Goal: Task Accomplishment & Management: Manage account settings

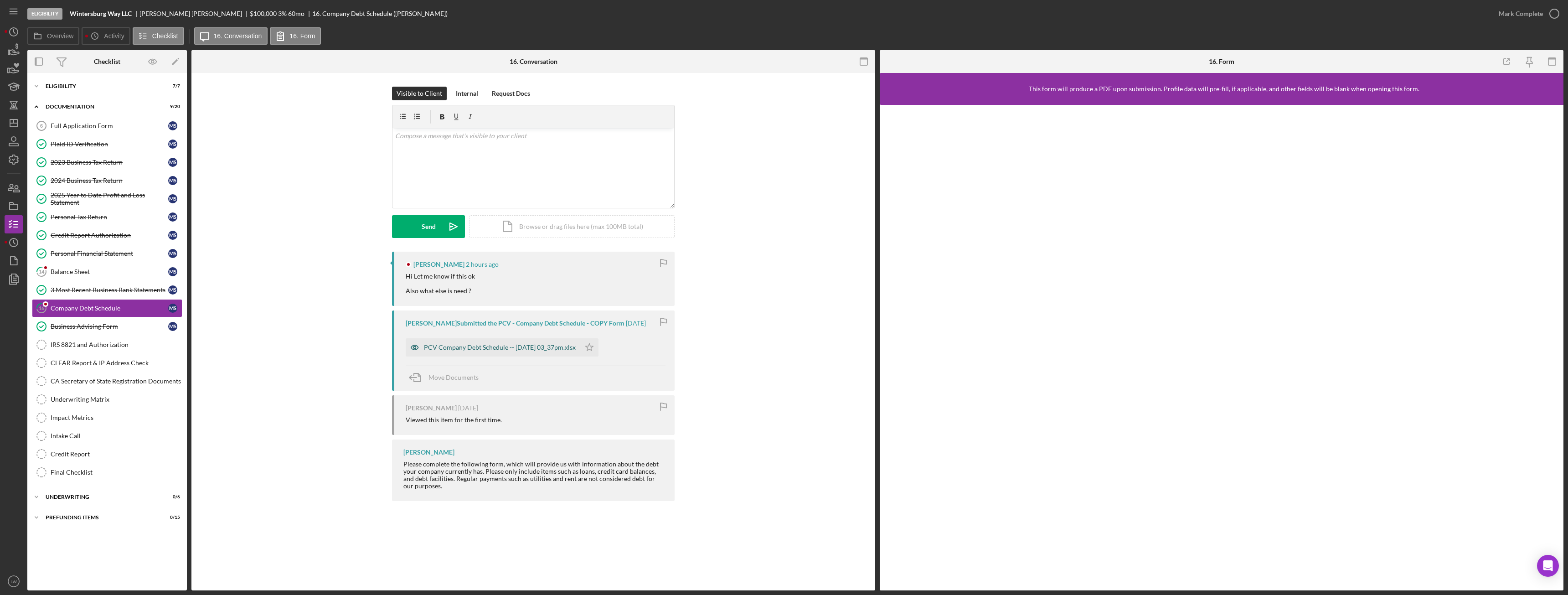
click at [484, 348] on div "PCV Company Debt Schedule -- [DATE] 03_37pm.xlsx" at bounding box center [499, 348] width 152 height 7
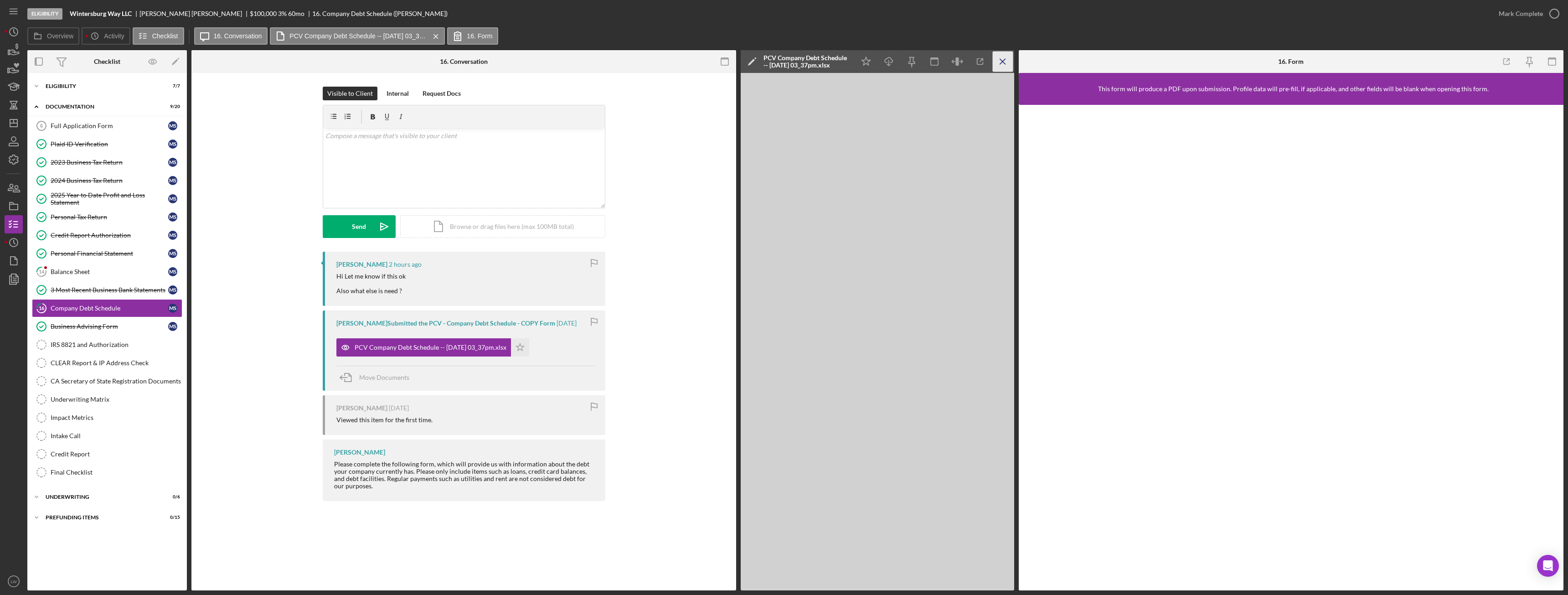
click at [1006, 65] on icon "Icon/Menu Close" at bounding box center [1003, 62] width 21 height 21
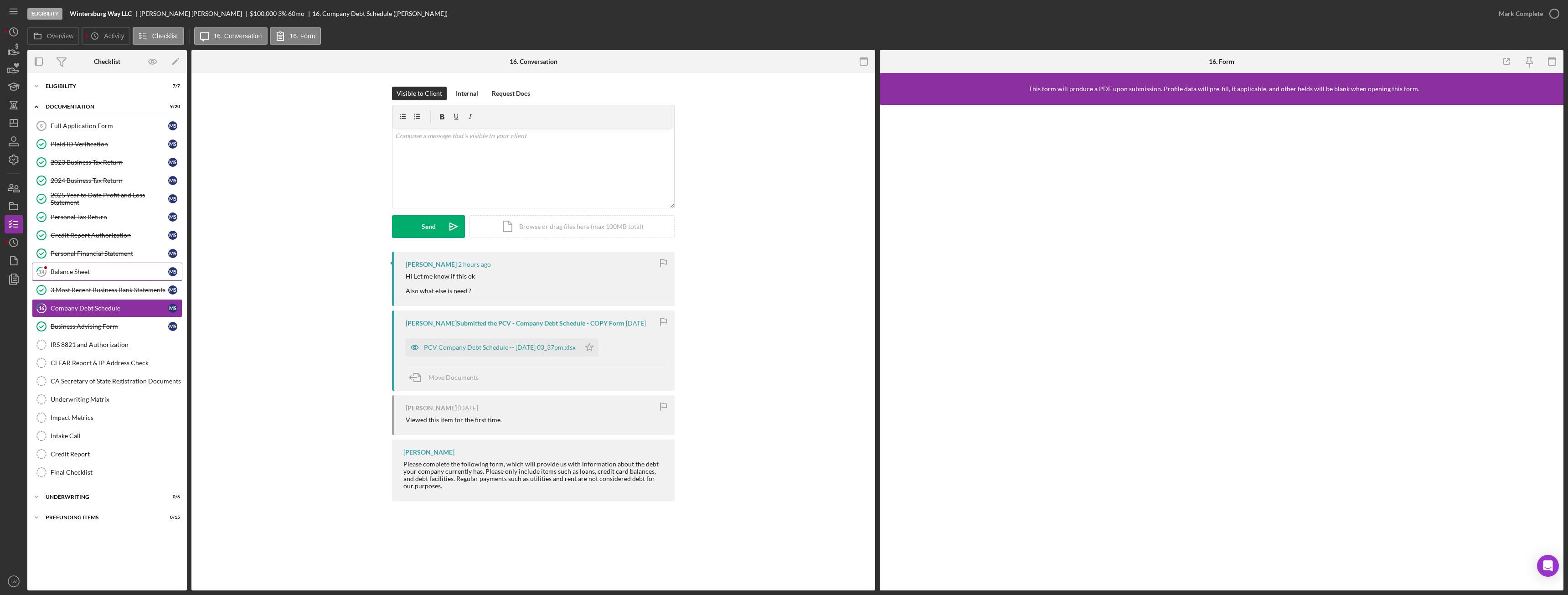
click at [79, 276] on link "14 Balance Sheet M S" at bounding box center [107, 272] width 150 height 18
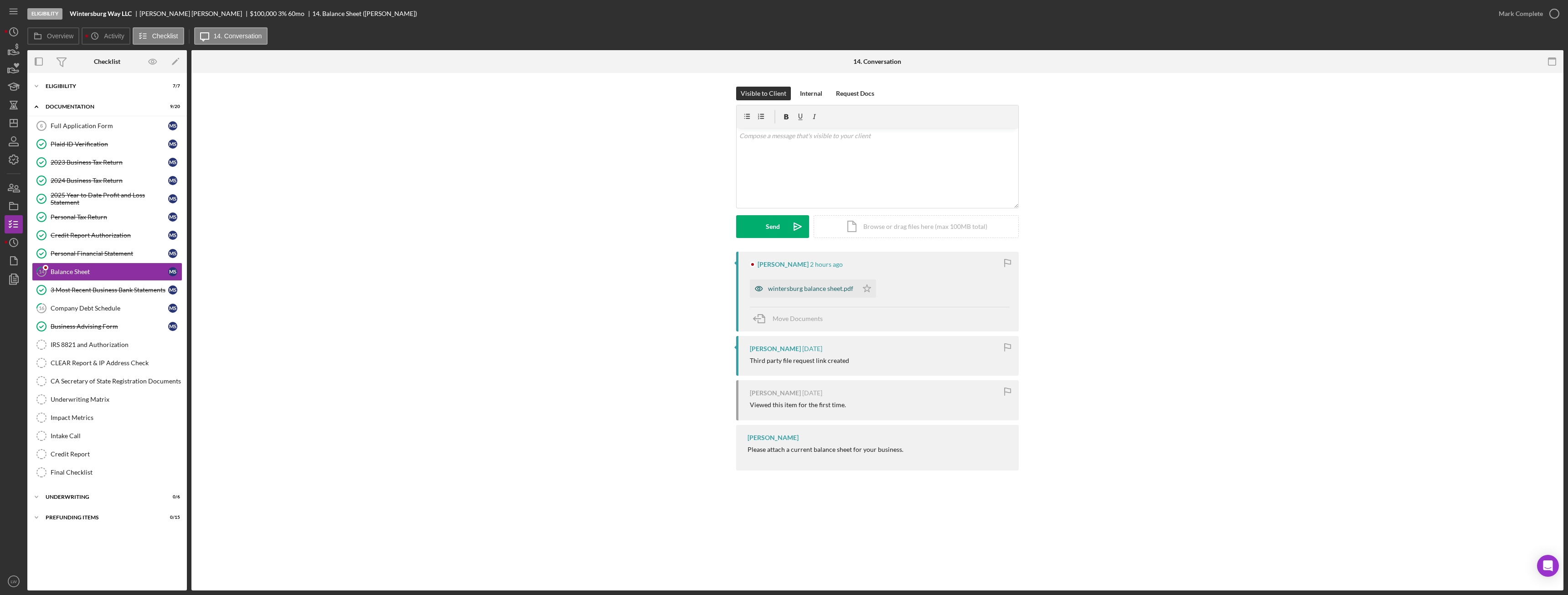
click at [827, 286] on div "wintersburg balance sheet.pdf" at bounding box center [811, 289] width 85 height 7
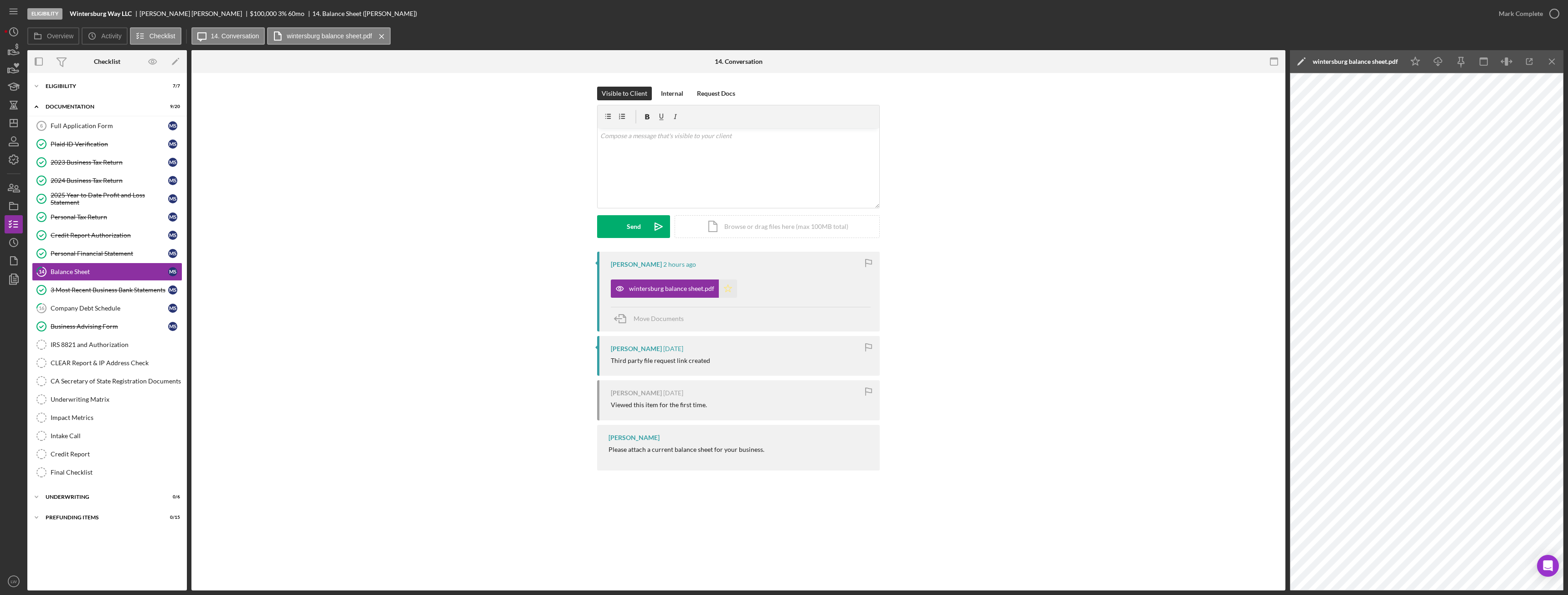
click at [726, 285] on icon "Icon/Star" at bounding box center [728, 289] width 18 height 18
click at [1539, 12] on div "Mark Complete" at bounding box center [1521, 13] width 44 height 18
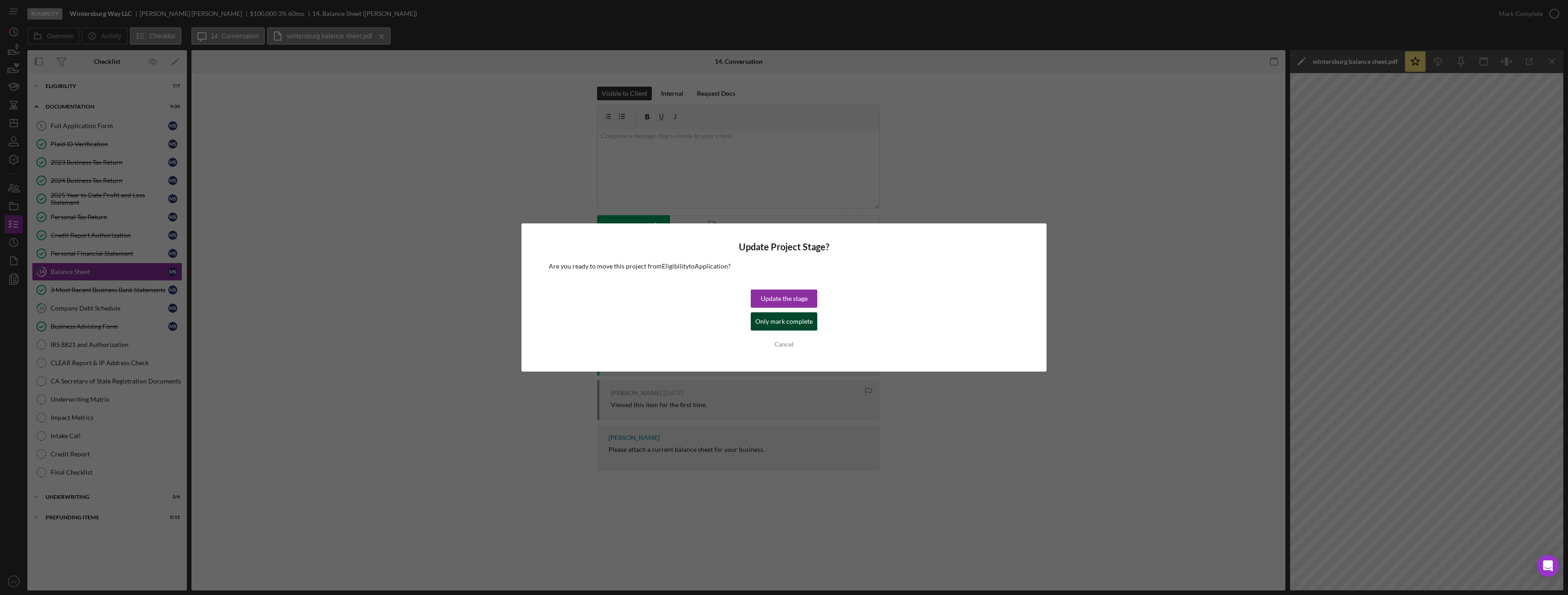
click at [795, 323] on div "Only mark complete" at bounding box center [784, 322] width 57 height 18
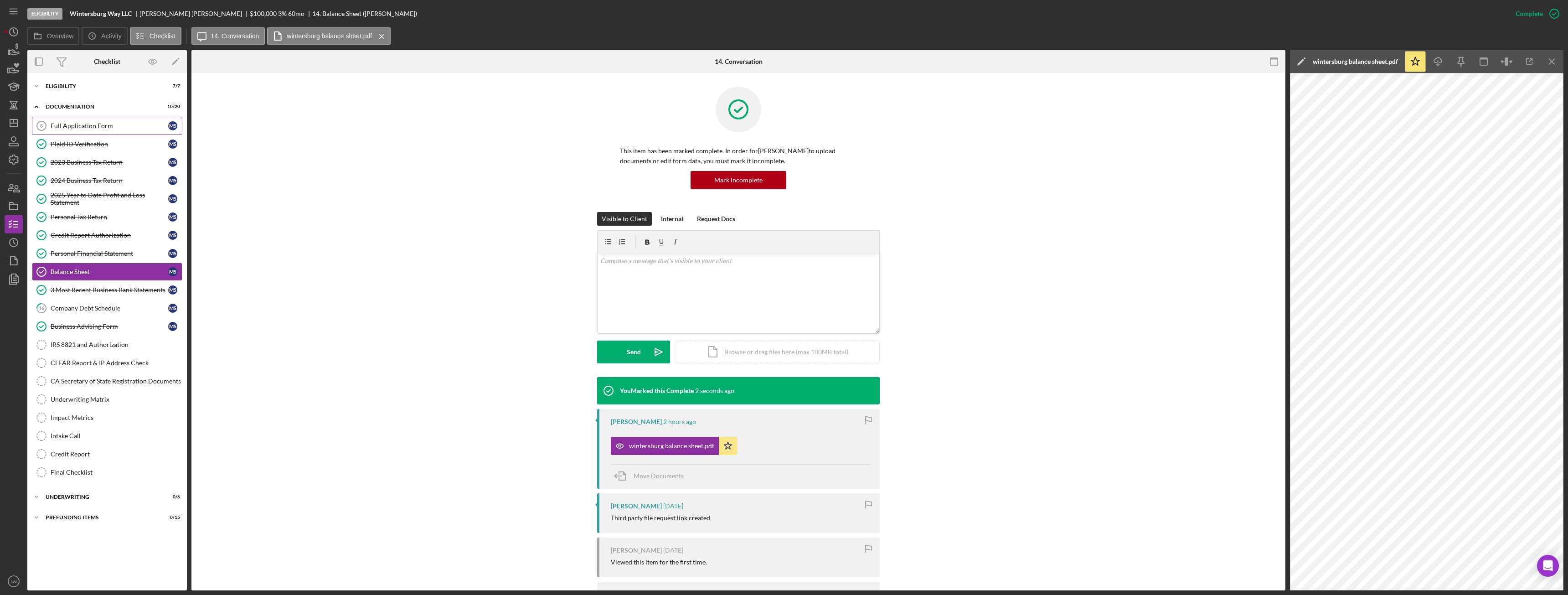
click at [58, 121] on link "Full Application Form 6 Full Application Form M S" at bounding box center [107, 126] width 150 height 18
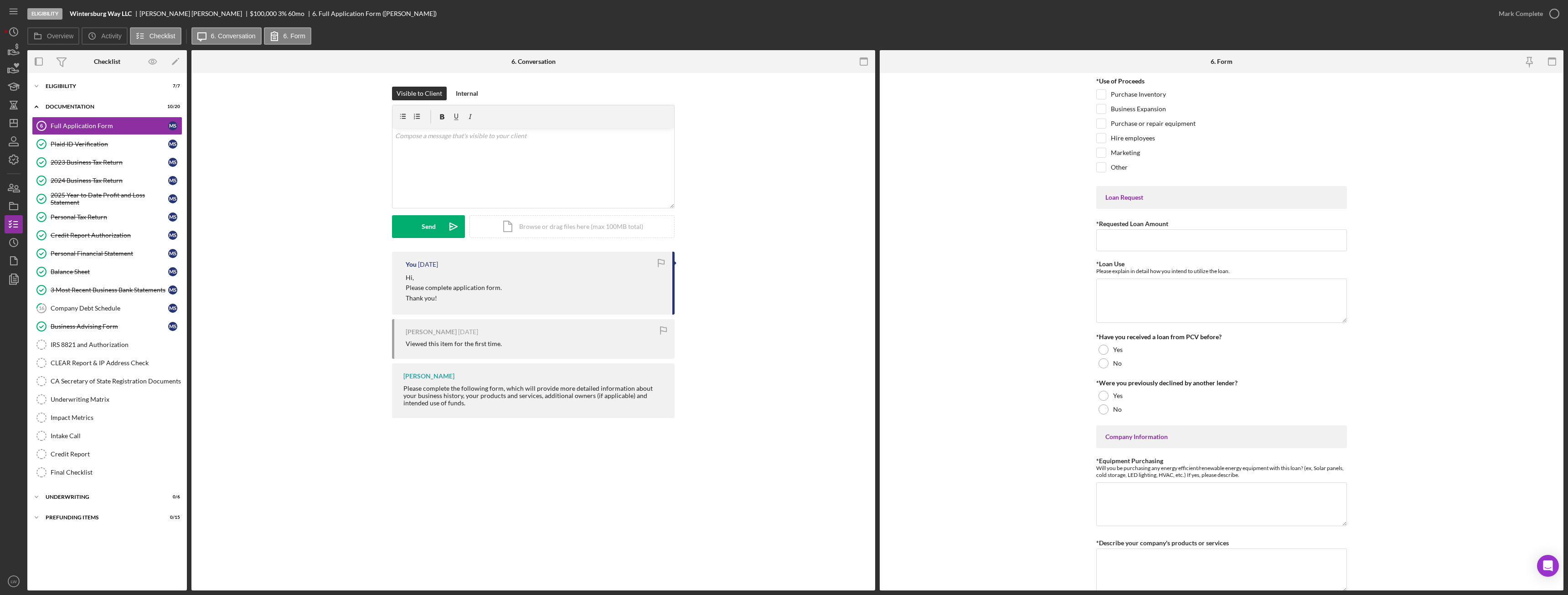
click at [439, 302] on p "Thank you!" at bounding box center [453, 298] width 96 height 10
drag, startPoint x: 438, startPoint y: 298, endPoint x: 402, endPoint y: 279, distance: 40.7
click at [402, 279] on div "You [DATE] Hi, Please complete application form. Thank you!" at bounding box center [533, 283] width 282 height 63
copy div "Hi, Please complete application form. Thank you!"
click at [437, 168] on div "v Color teal Color pink Remove color Add row above Add row below Add column bef…" at bounding box center [533, 167] width 282 height 80
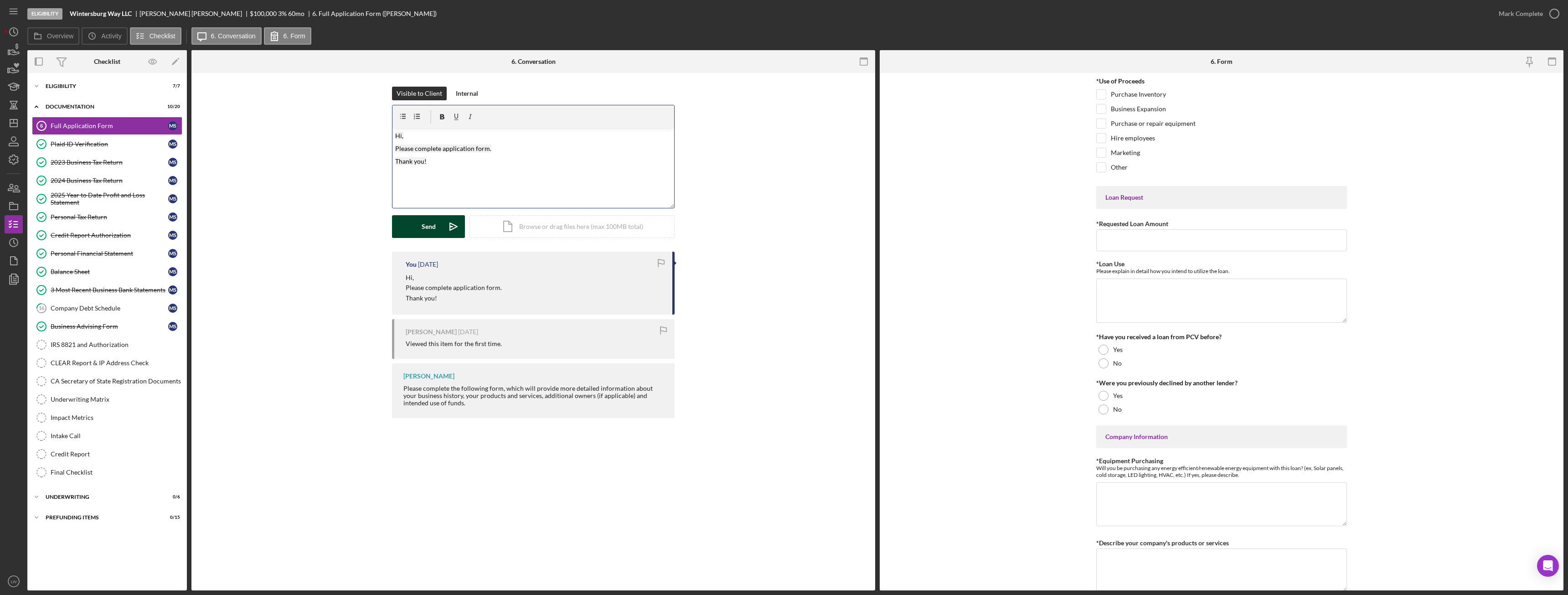
click at [416, 222] on button "Send Icon/icon-invite-send" at bounding box center [429, 226] width 73 height 23
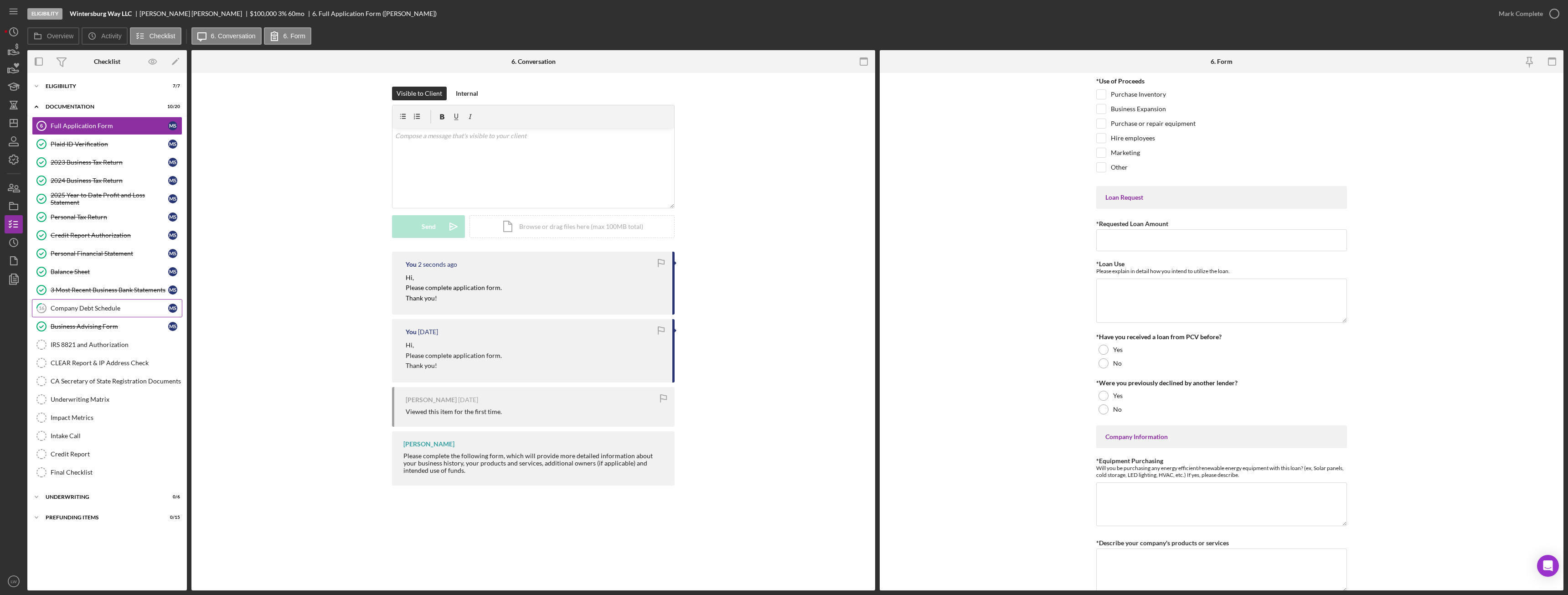
click at [93, 309] on div "Company Debt Schedule" at bounding box center [109, 308] width 117 height 7
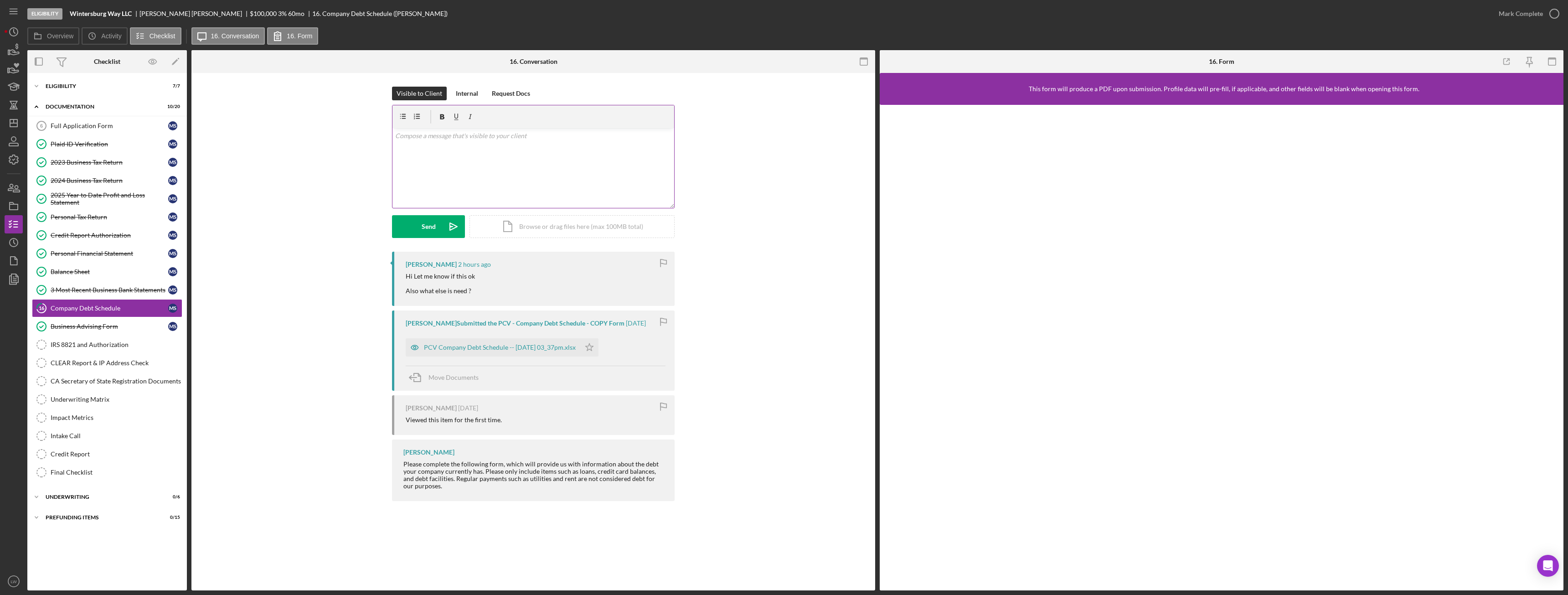
click at [548, 146] on div "v Color teal Color pink Remove color Add row above Add row below Add column bef…" at bounding box center [533, 167] width 282 height 80
click at [424, 230] on div "Send" at bounding box center [429, 226] width 14 height 23
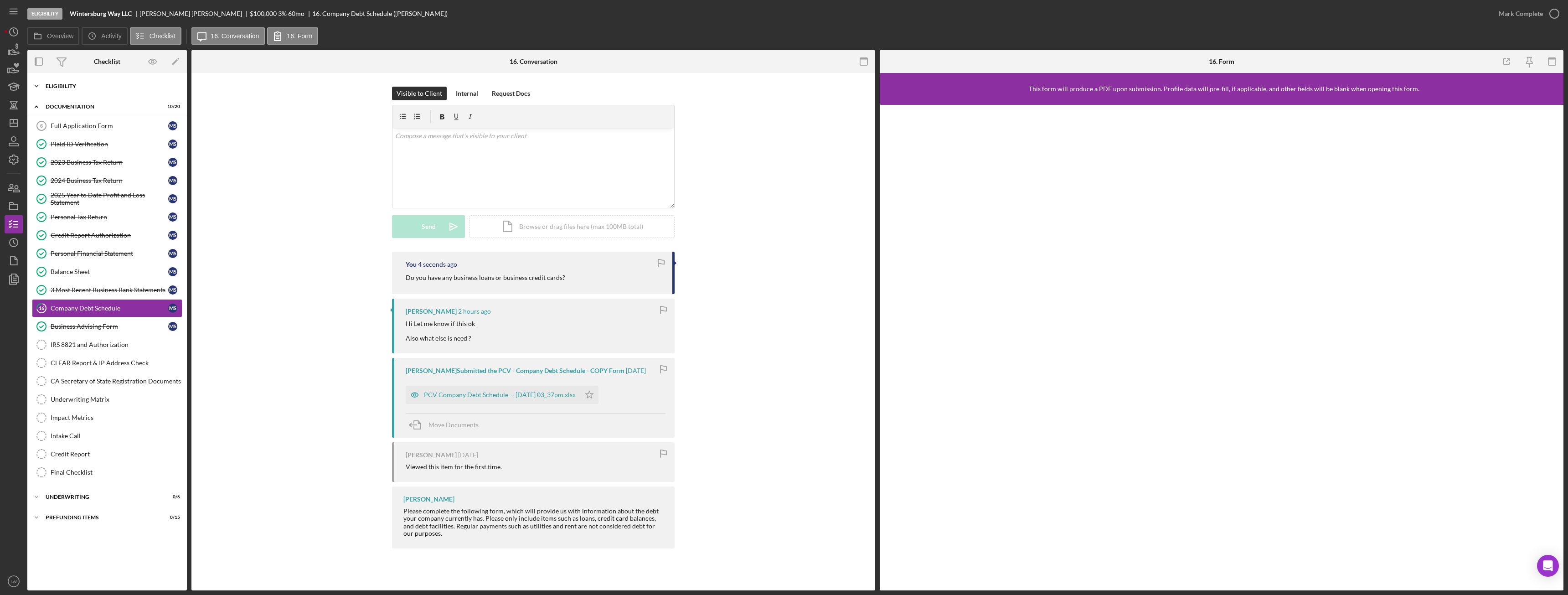
click at [69, 85] on div "Eligibility" at bounding box center [110, 86] width 130 height 5
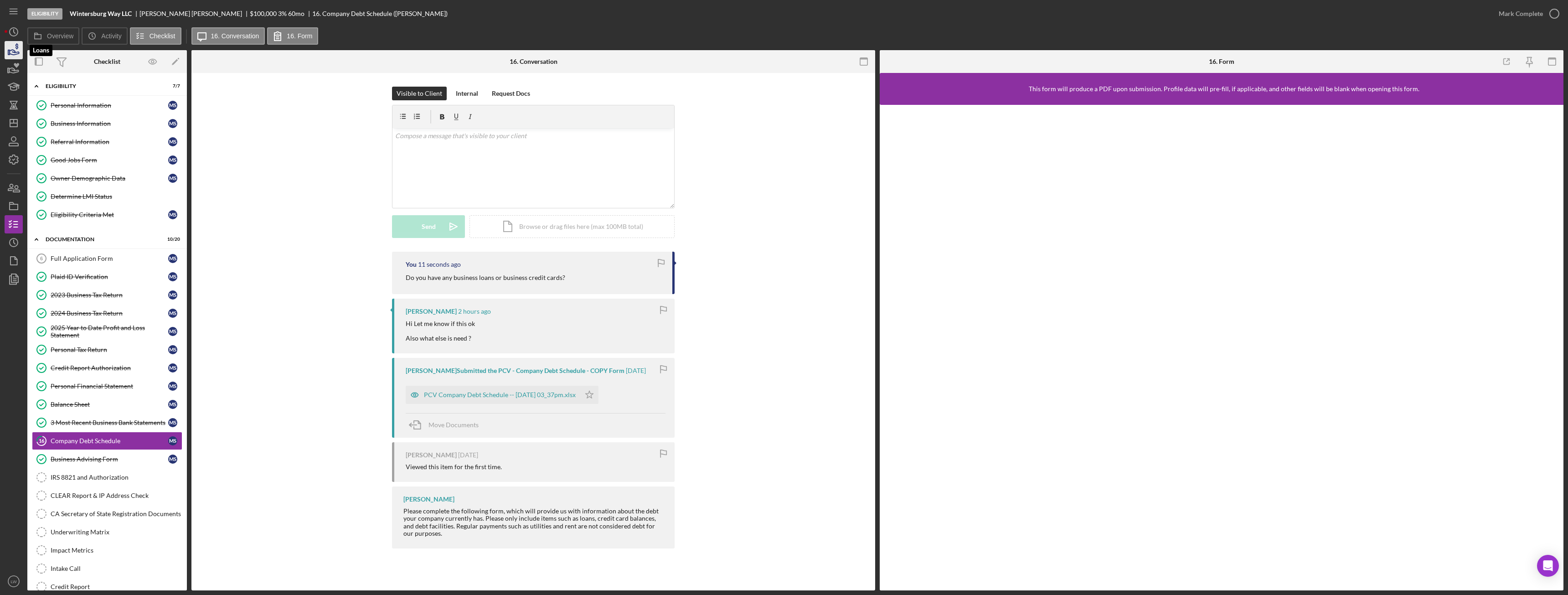
click at [12, 51] on icon "button" at bounding box center [13, 50] width 23 height 23
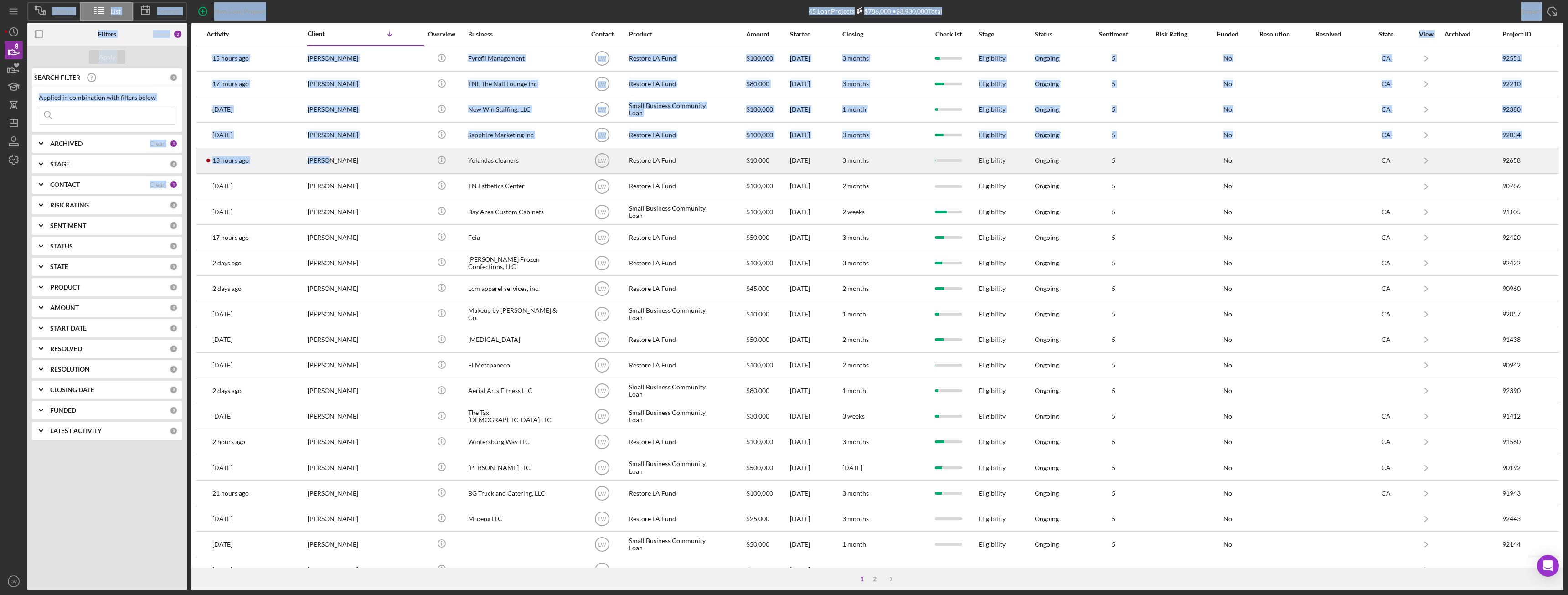
click at [326, 162] on div "[PERSON_NAME]" at bounding box center [353, 161] width 91 height 24
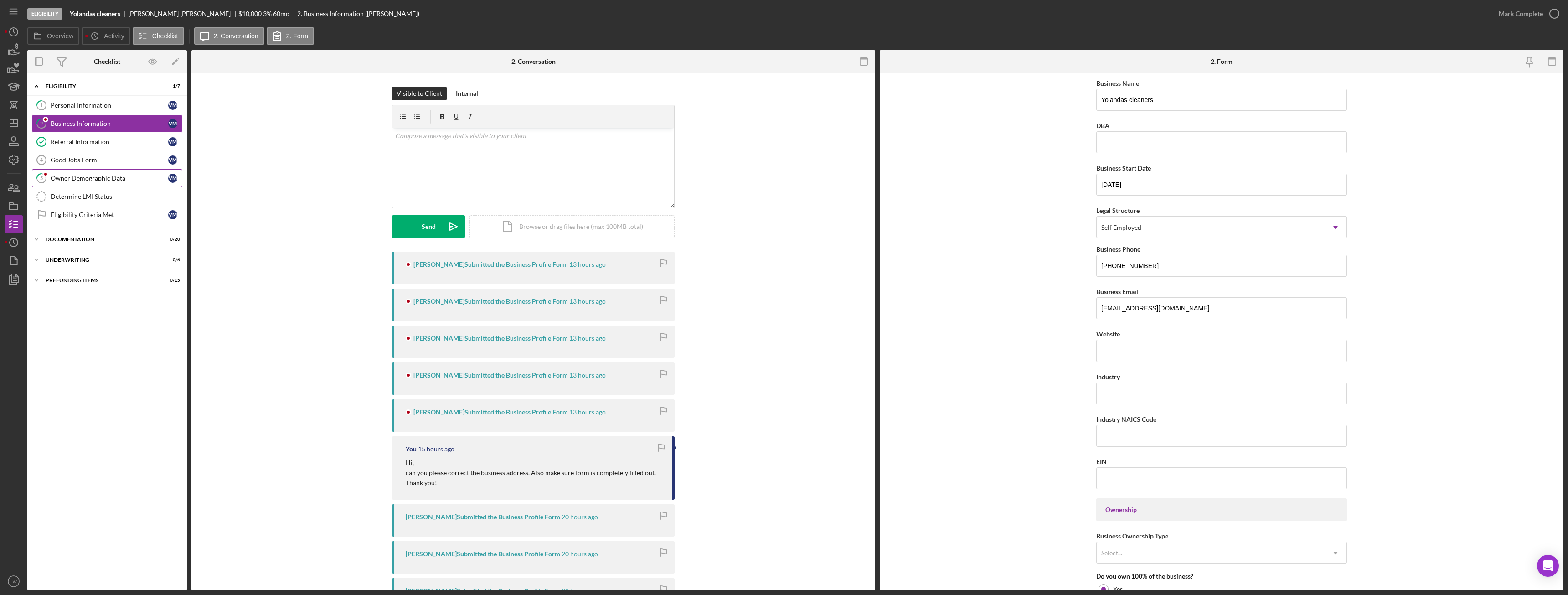
click at [65, 181] on div "Owner Demographic Data" at bounding box center [109, 178] width 117 height 7
click at [90, 184] on link "5 Owner Demographic Data V M" at bounding box center [107, 178] width 150 height 18
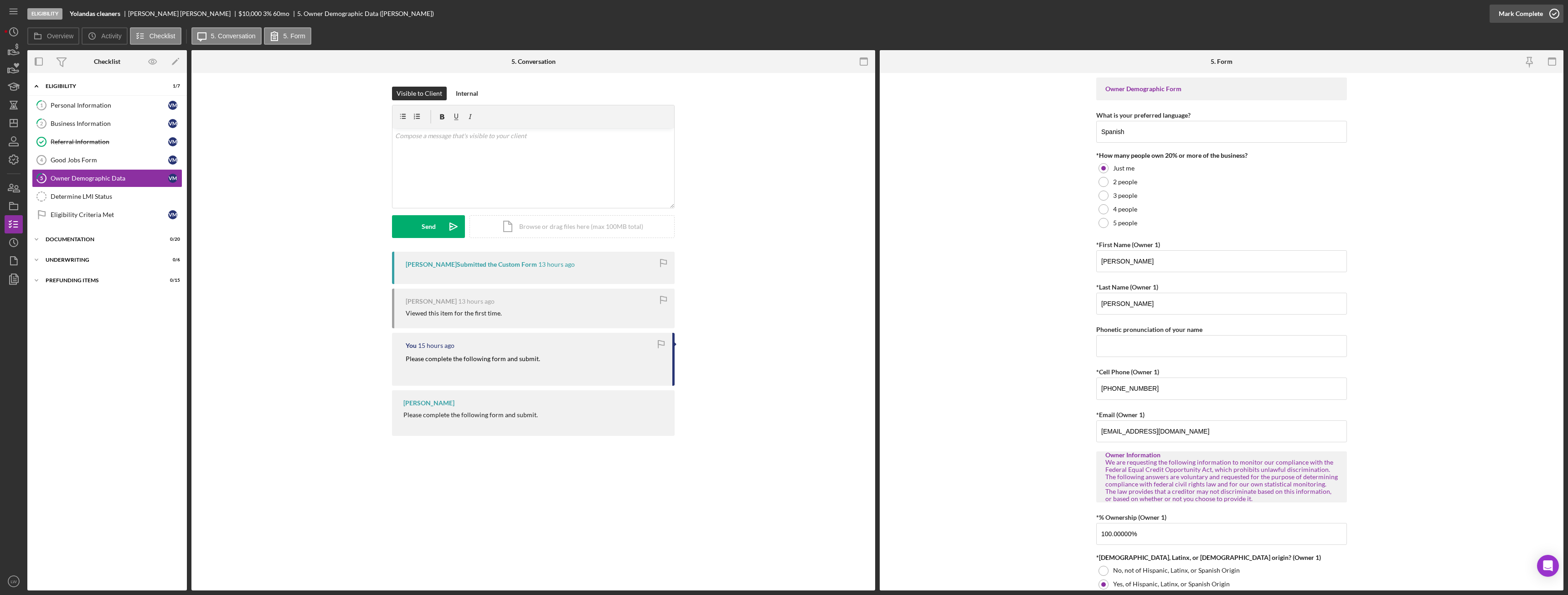
click at [1514, 12] on div "Mark Complete" at bounding box center [1521, 13] width 44 height 18
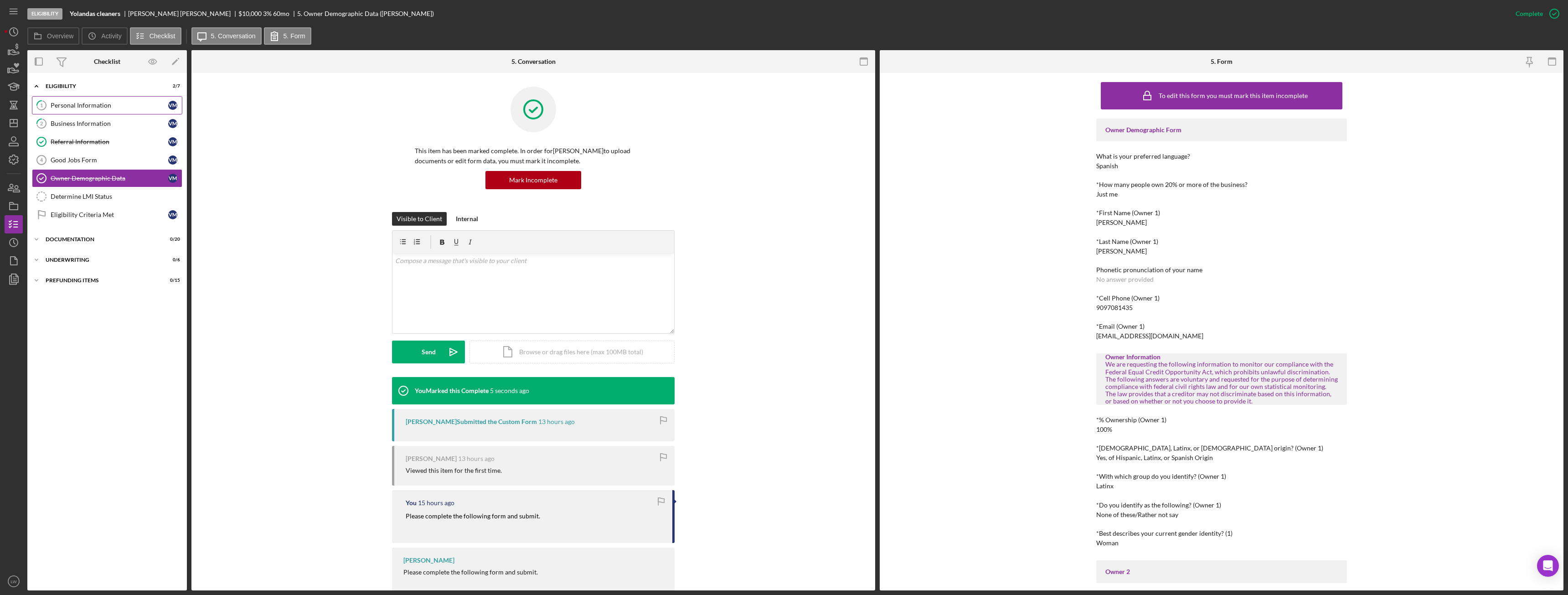
click at [92, 111] on link "1 Personal Information V M" at bounding box center [107, 105] width 150 height 18
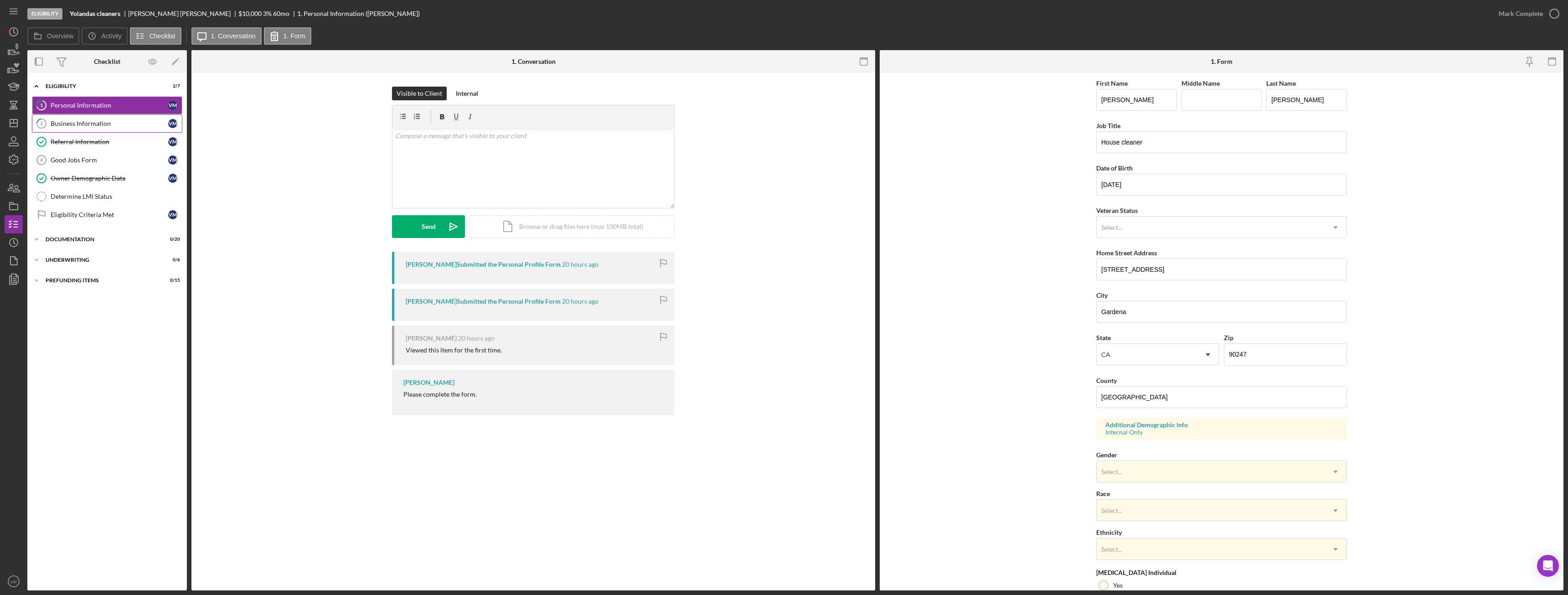
click at [110, 130] on link "2 Business Information V M" at bounding box center [107, 124] width 150 height 18
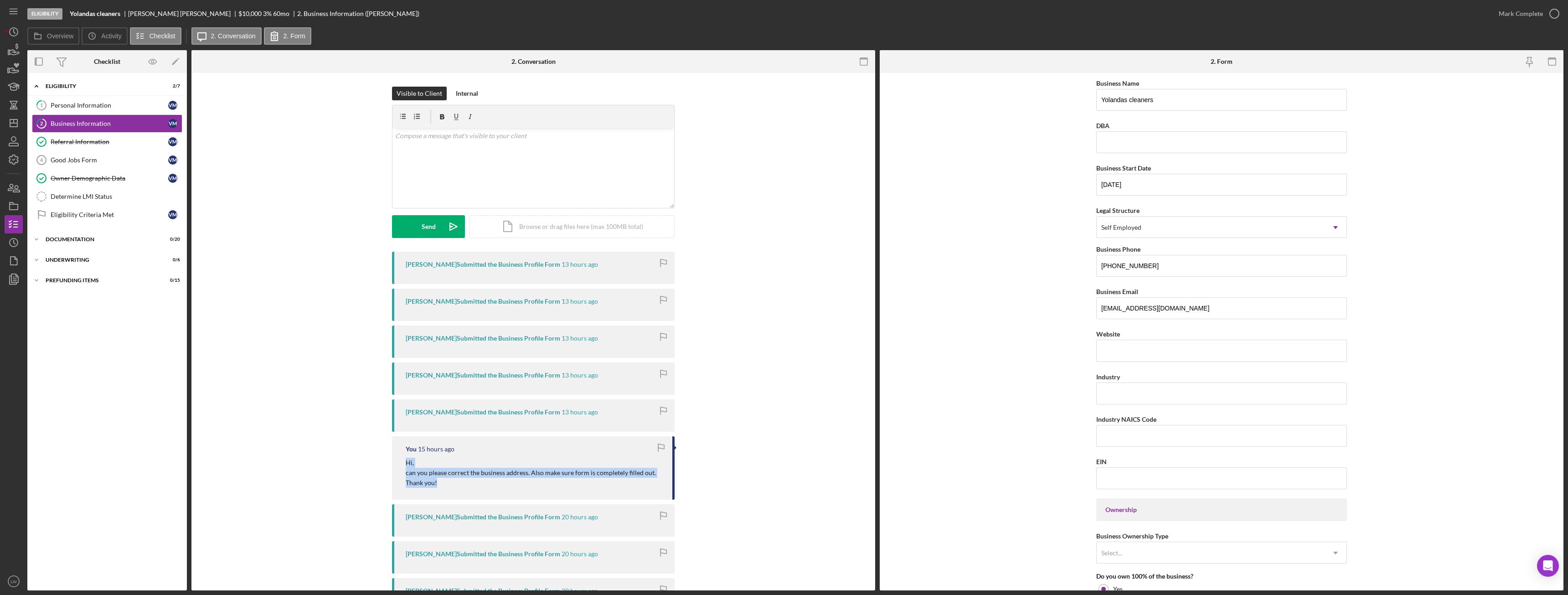
drag, startPoint x: 446, startPoint y: 488, endPoint x: 414, endPoint y: 473, distance: 35.3
click at [402, 467] on div "You 15 hours ago Hi, can you please correct the business address. Also make sur…" at bounding box center [533, 468] width 282 height 63
copy div "Hi, can you please correct the business address. Also make sure form is complet…"
click at [486, 172] on div "v Color teal Color pink Remove color Add row above Add row below Add column bef…" at bounding box center [533, 167] width 282 height 80
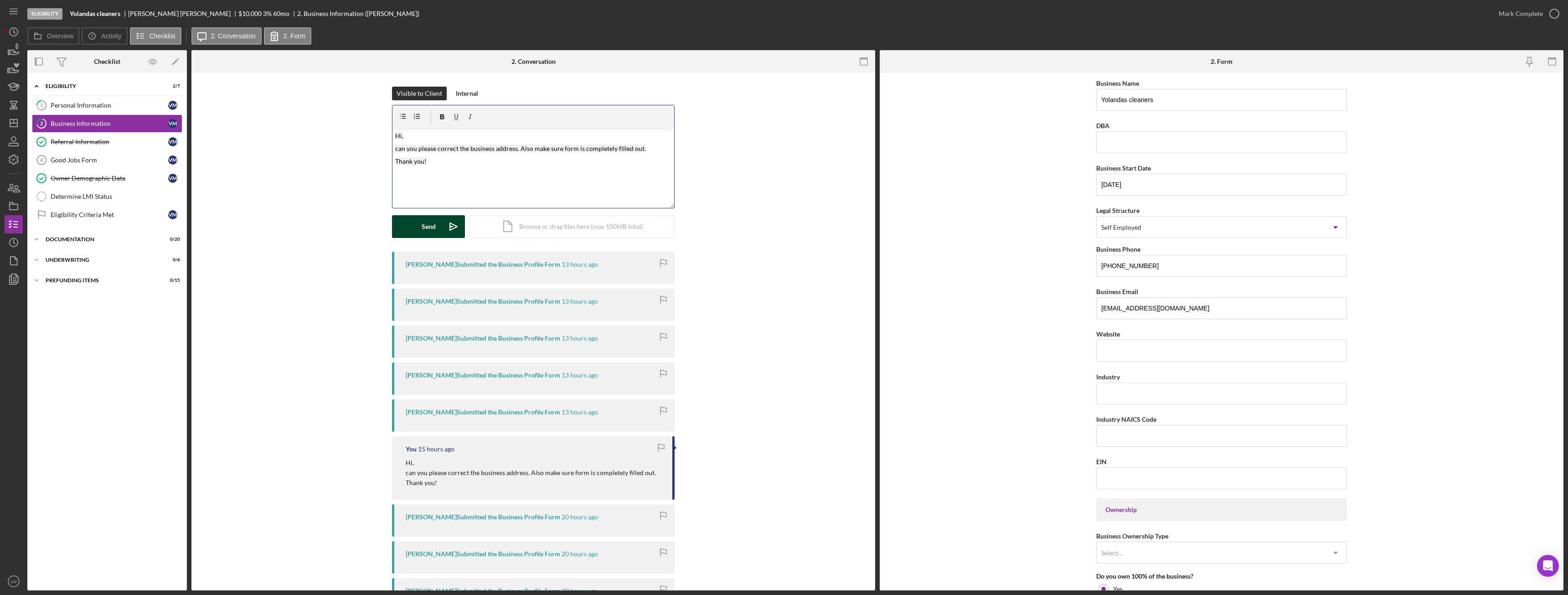
click at [417, 230] on button "Send Icon/icon-invite-send" at bounding box center [429, 226] width 73 height 23
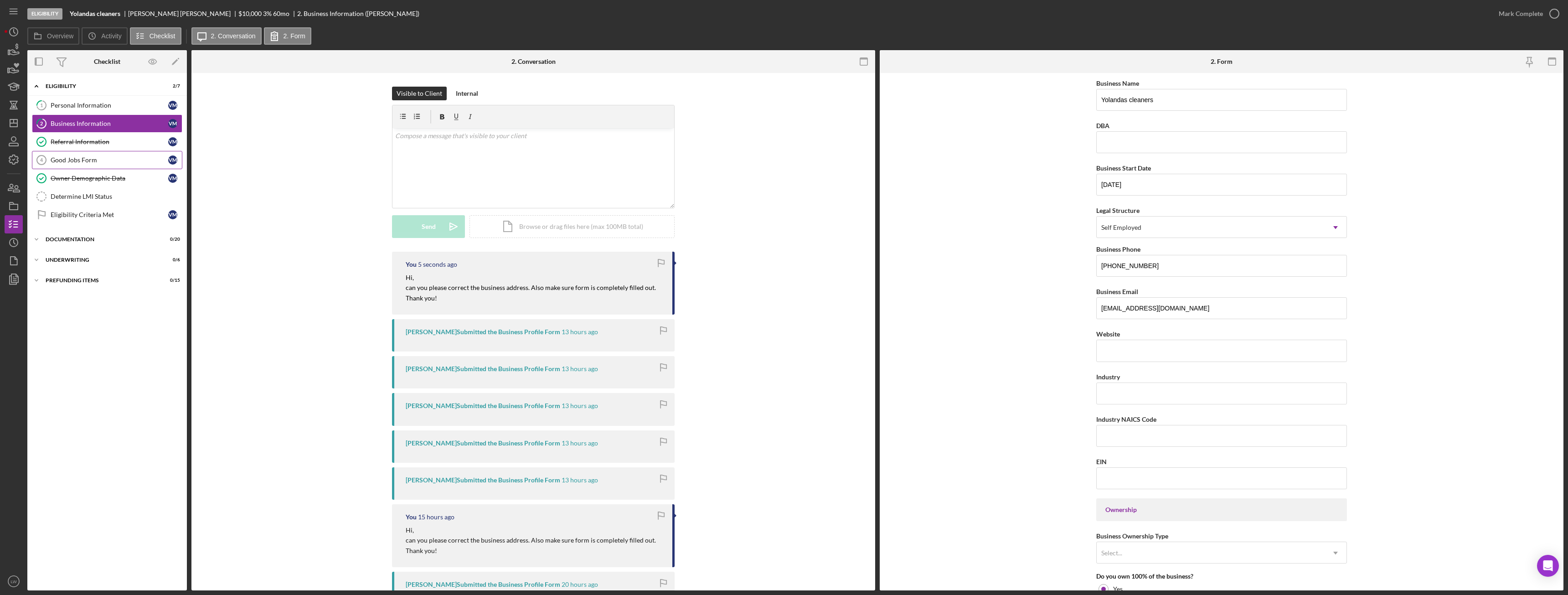
click at [105, 153] on link "Good Jobs Form 4 Good Jobs Form V M" at bounding box center [107, 160] width 150 height 18
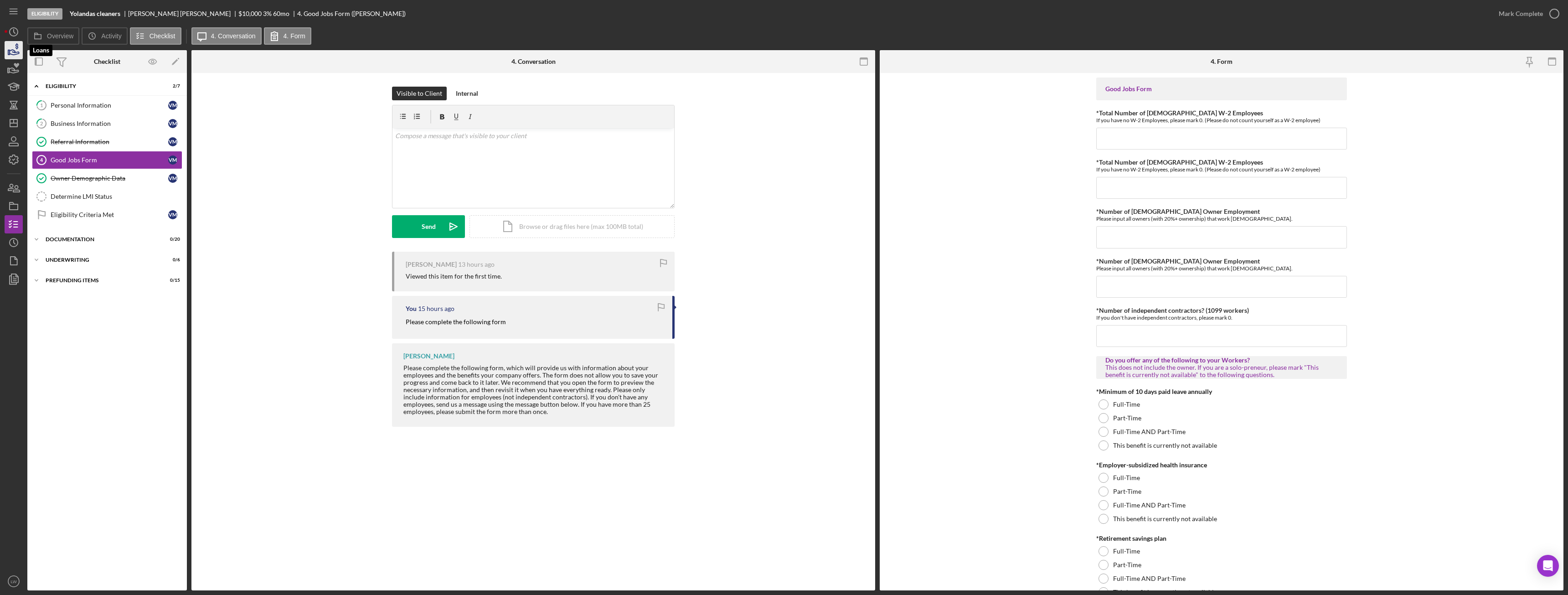
click at [21, 54] on icon "button" at bounding box center [13, 50] width 23 height 23
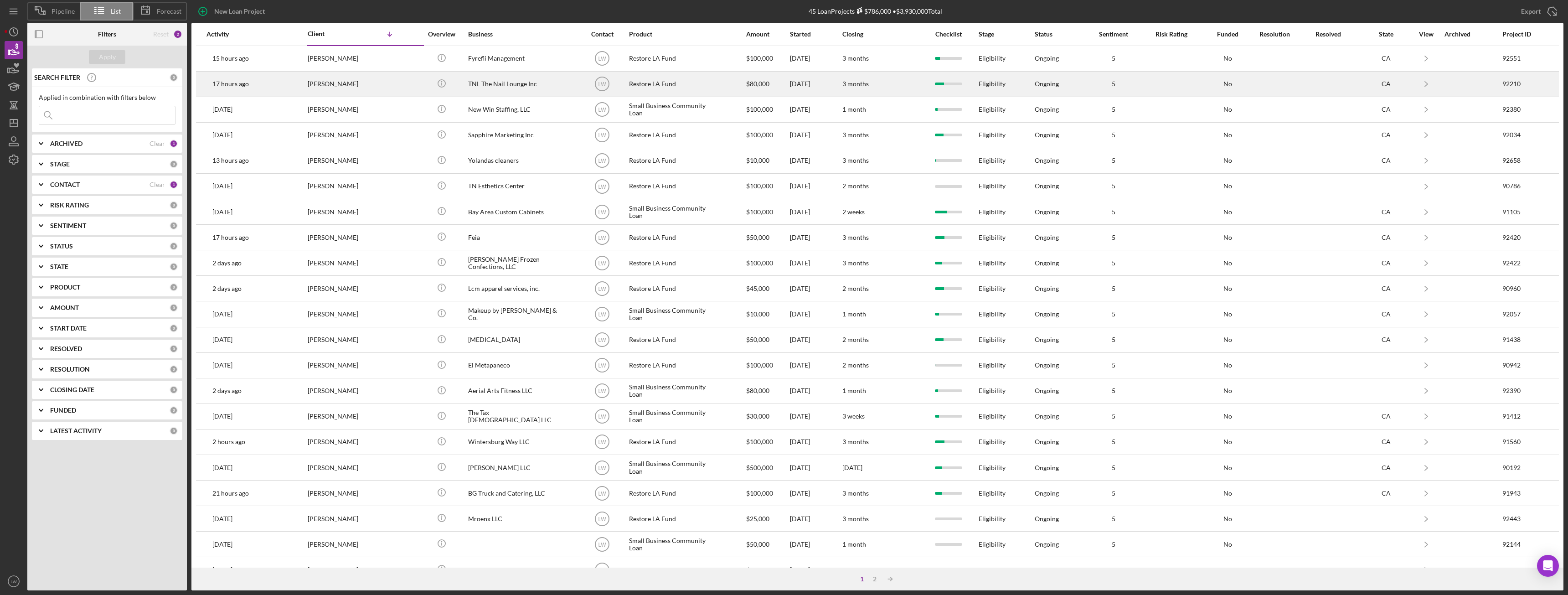
click at [520, 85] on div "TNL The Nail Lounge Inc" at bounding box center [514, 84] width 91 height 24
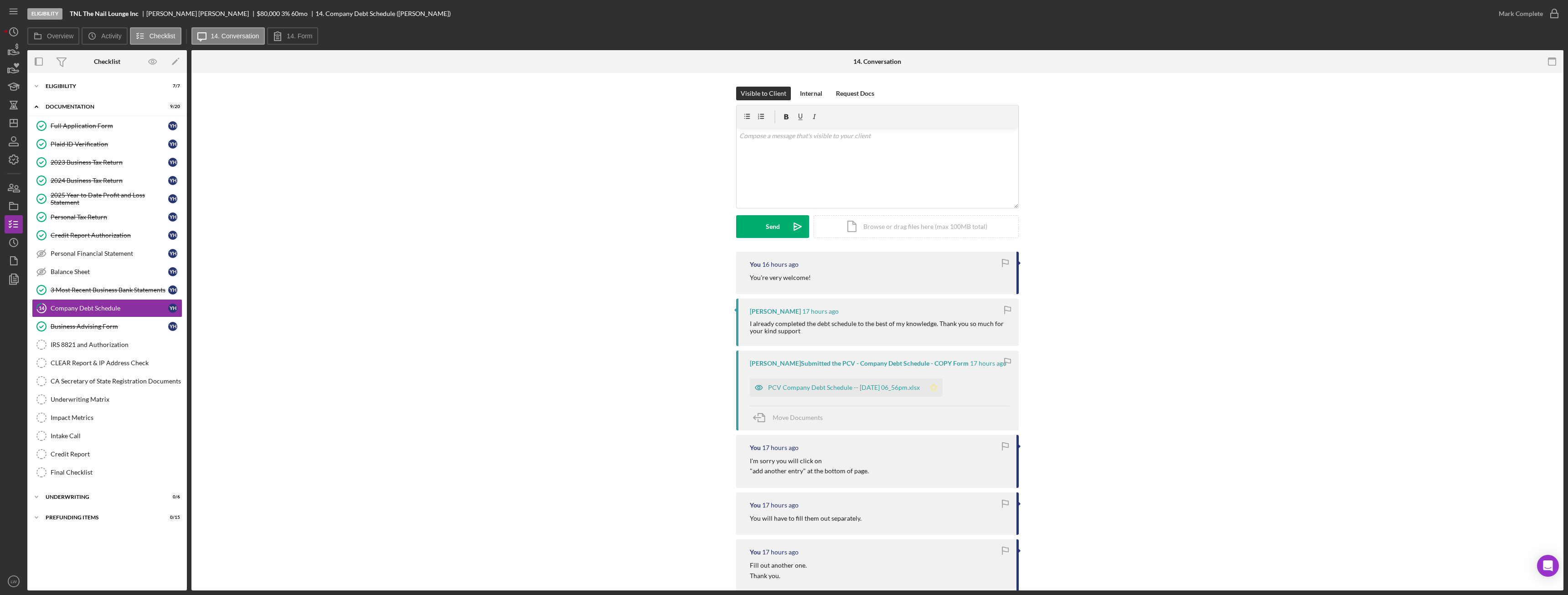
click at [943, 388] on icon "Icon/Star" at bounding box center [934, 388] width 18 height 18
click at [1513, 12] on div "Mark Complete" at bounding box center [1521, 13] width 44 height 18
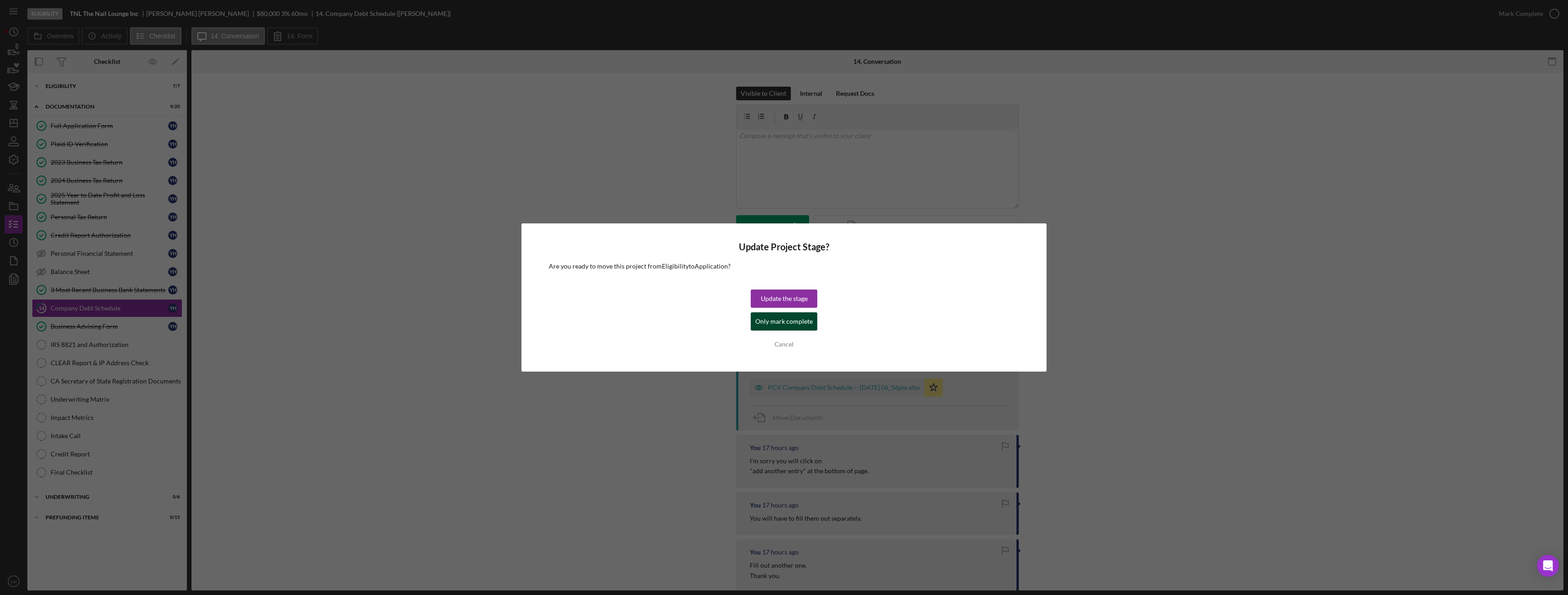
click at [786, 322] on div "Only mark complete" at bounding box center [784, 322] width 57 height 18
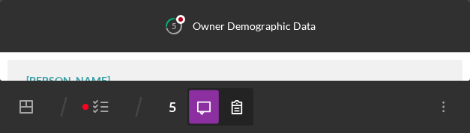
scroll to position [318, 0]
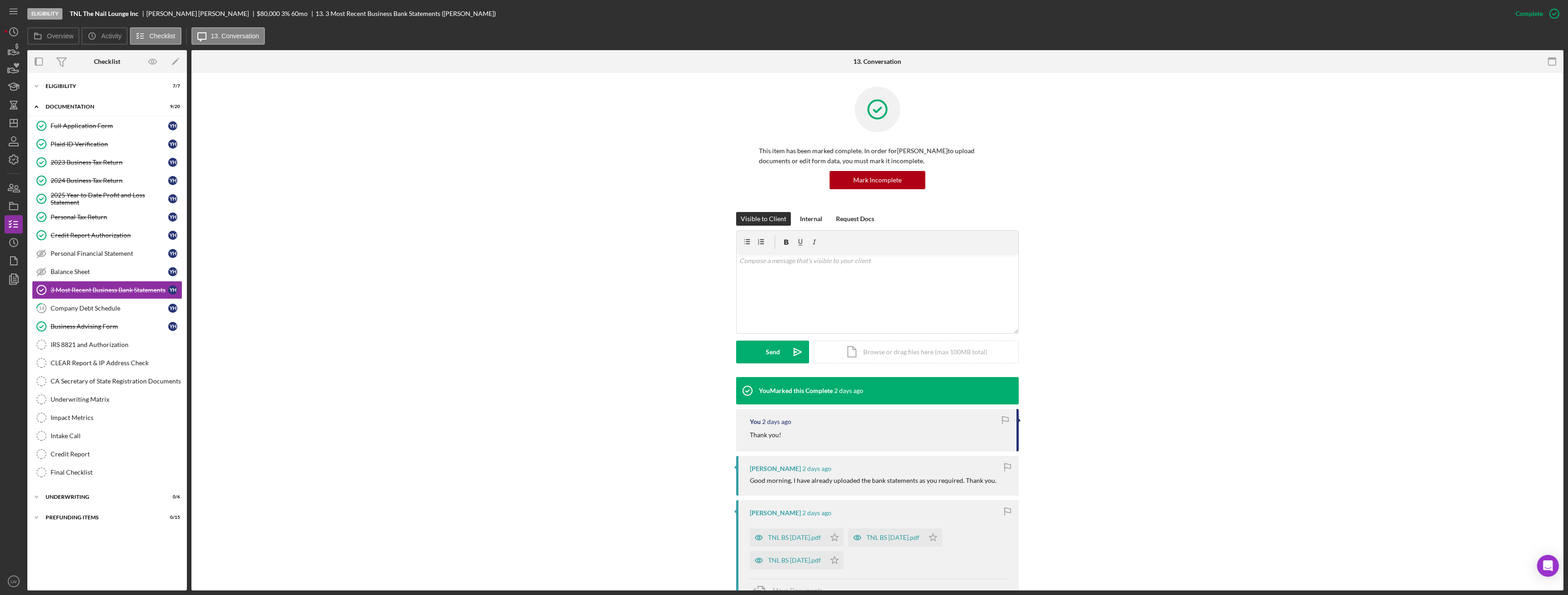
scroll to position [410, 0]
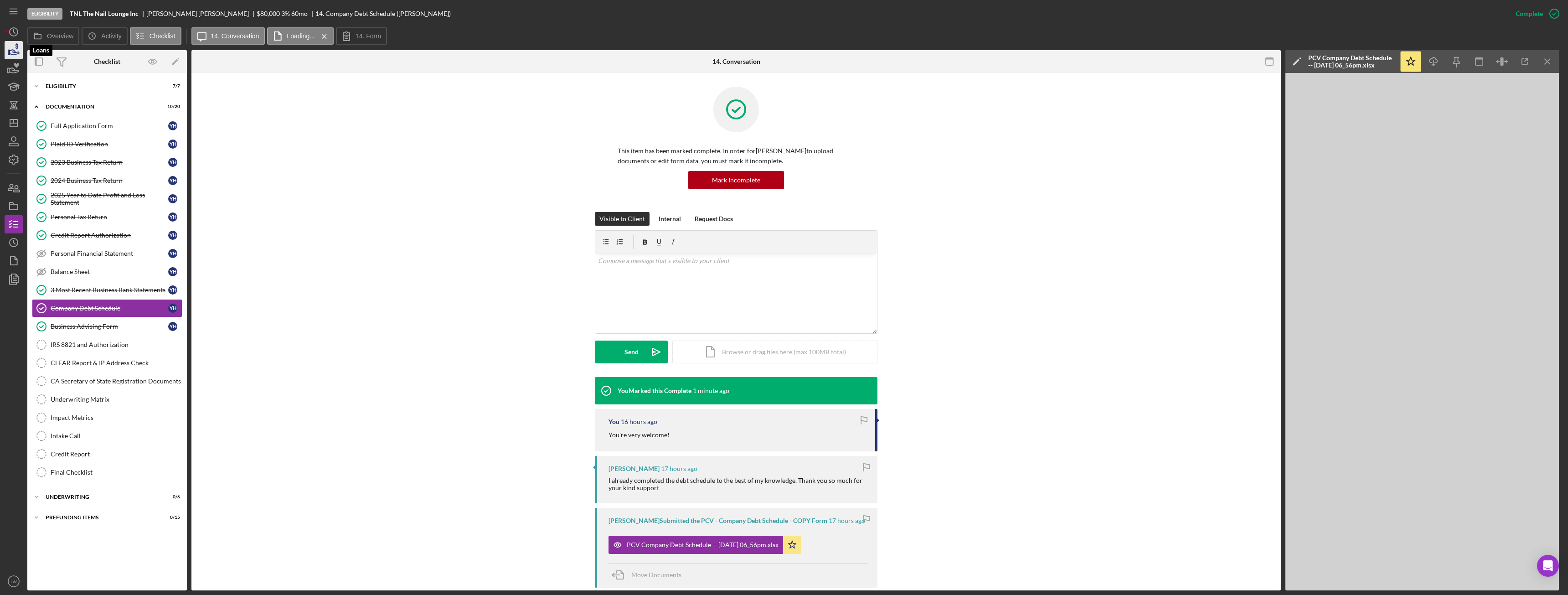
click at [13, 55] on icon "button" at bounding box center [13, 50] width 23 height 23
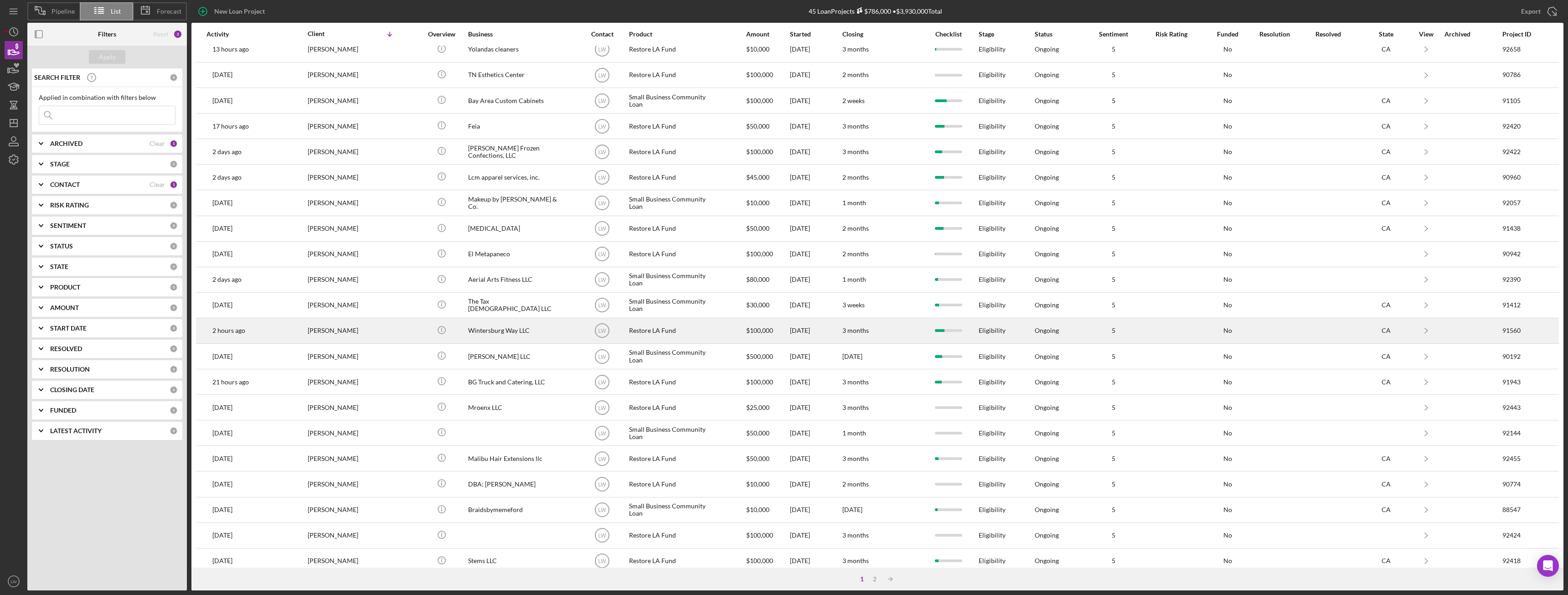
scroll to position [122, 0]
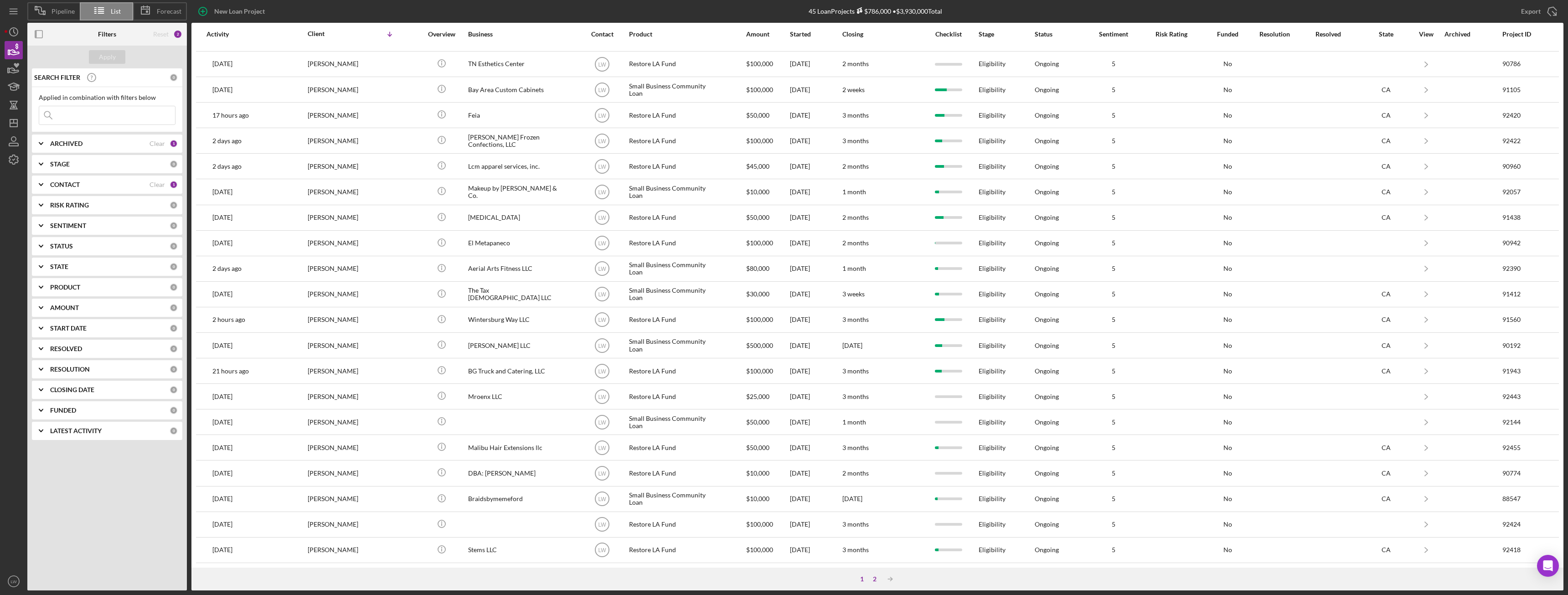
click at [879, 581] on div "2" at bounding box center [875, 579] width 13 height 7
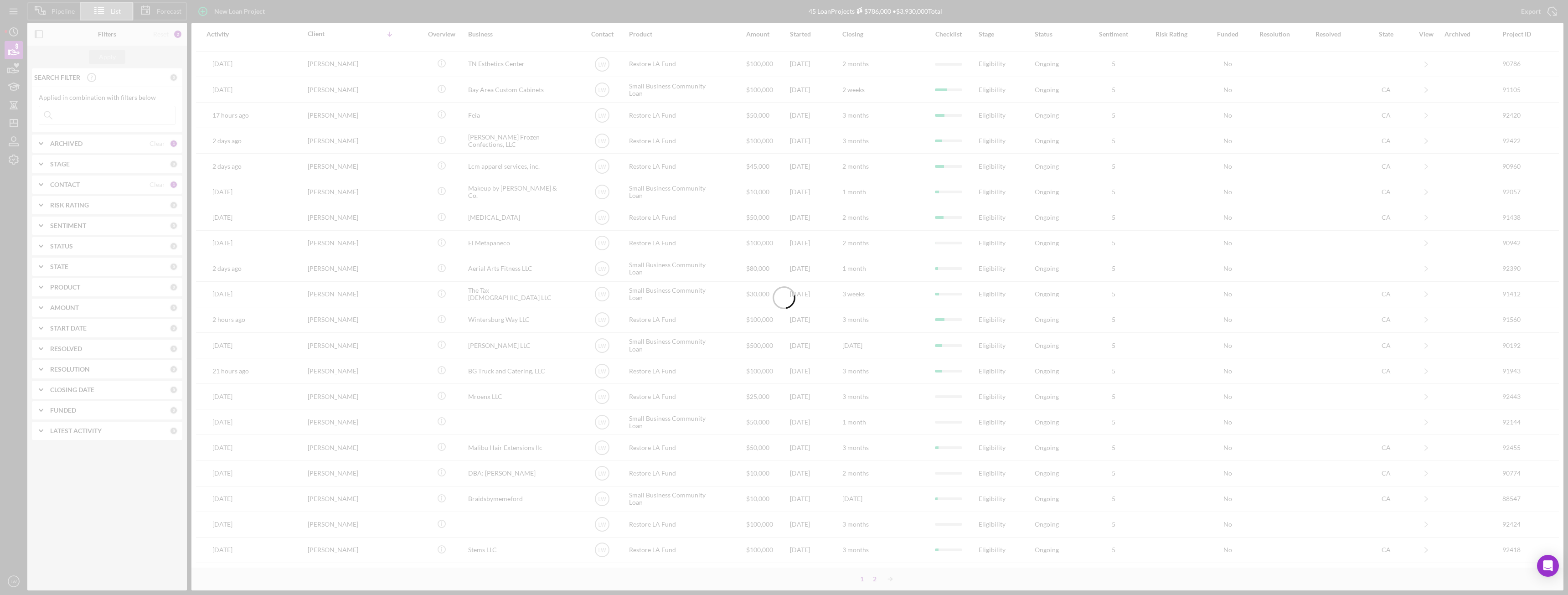
scroll to position [0, 0]
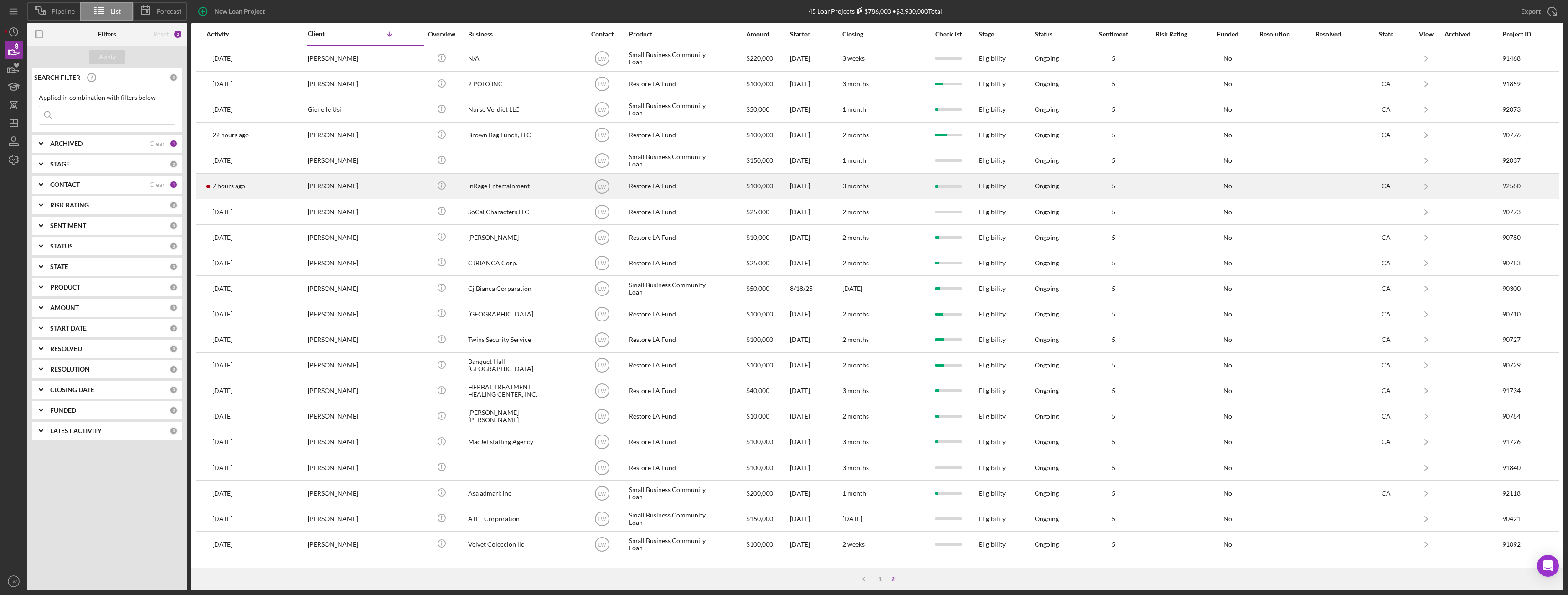
click at [333, 188] on div "Ebony Vanderveer" at bounding box center [353, 186] width 91 height 24
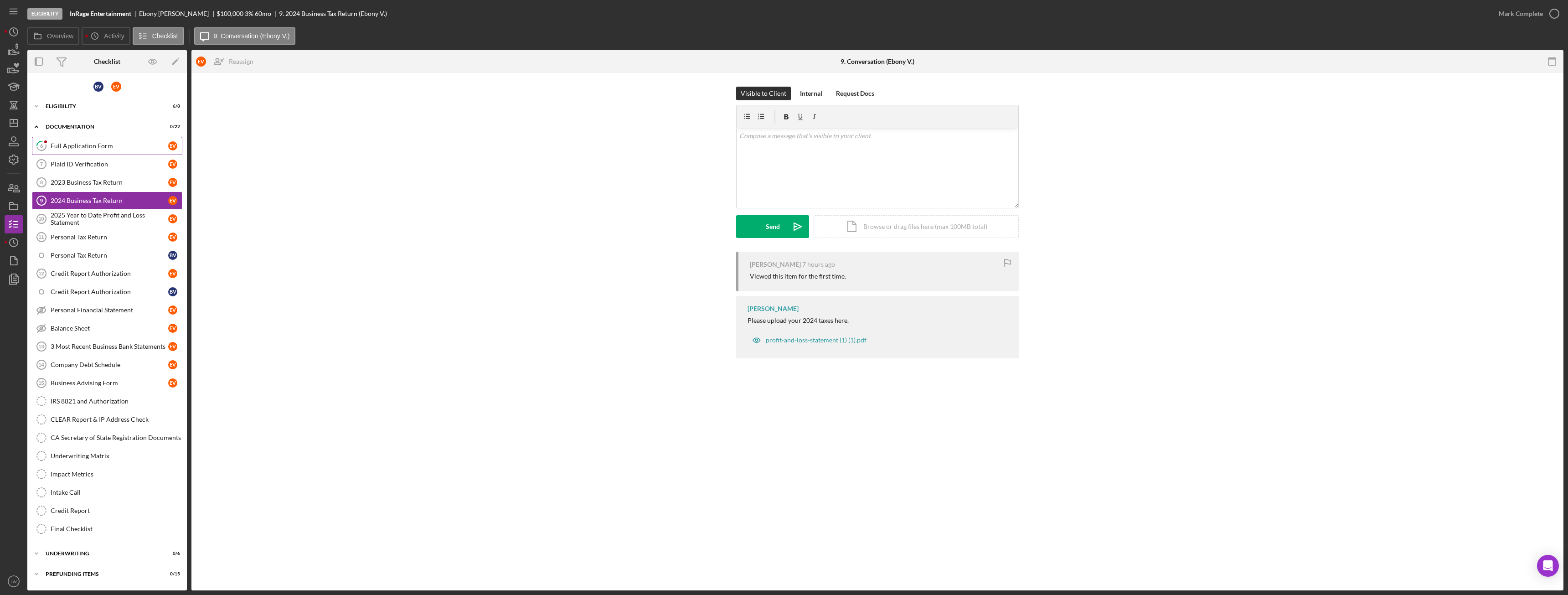
click at [86, 141] on link "6 Full Application Form E V" at bounding box center [107, 146] width 150 height 18
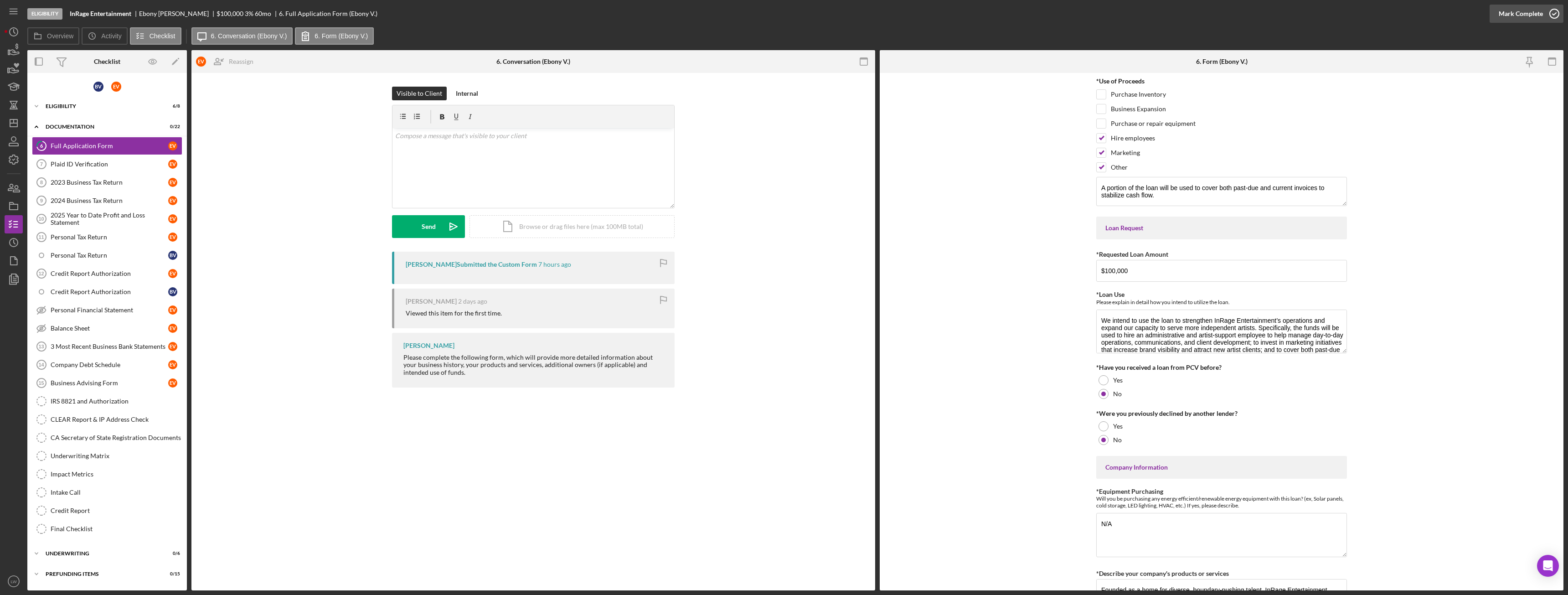
click at [1520, 16] on div "Mark Complete" at bounding box center [1521, 13] width 44 height 18
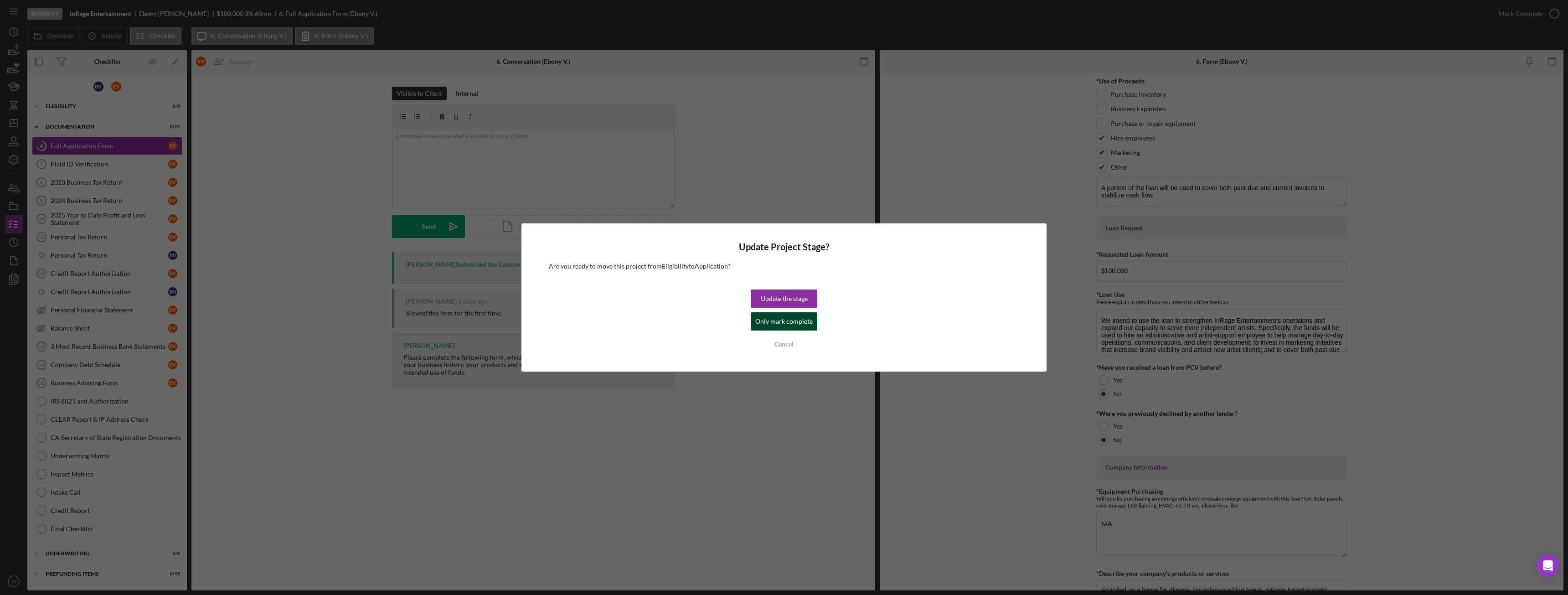
click at [753, 328] on button "Only mark complete" at bounding box center [783, 322] width 66 height 18
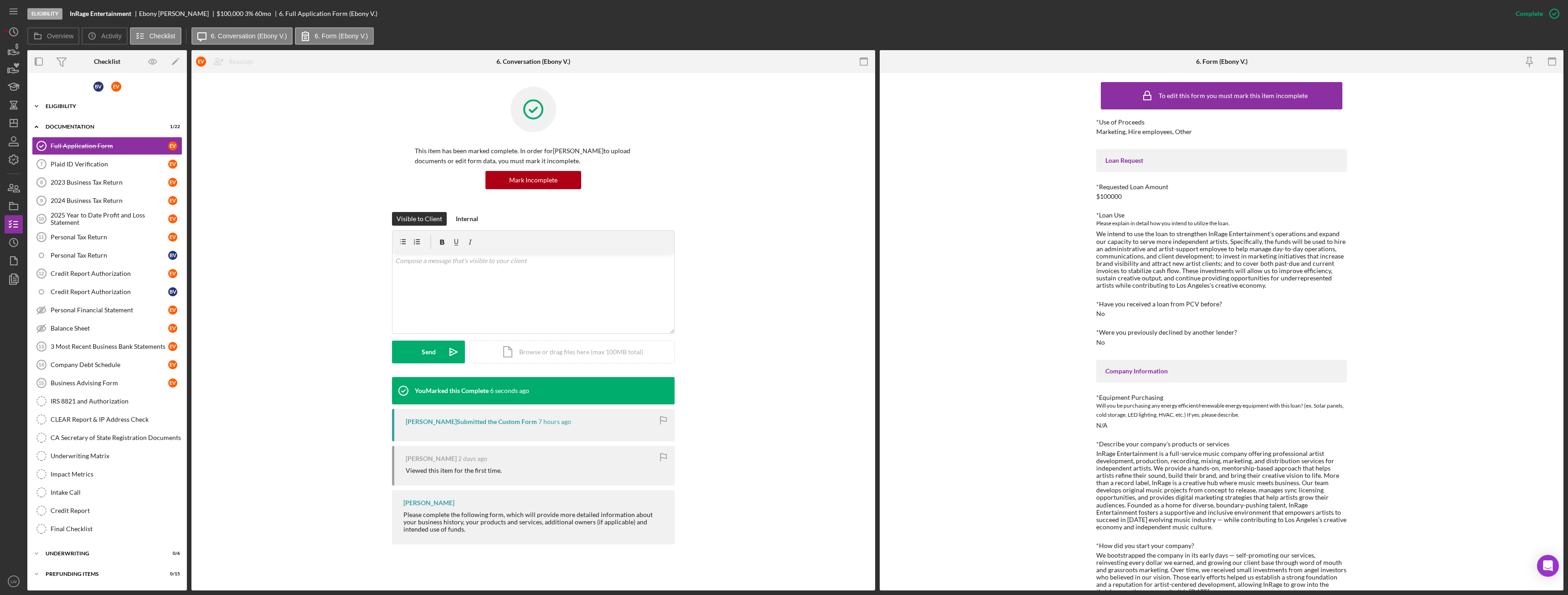
click at [60, 106] on div "Eligibility" at bounding box center [110, 106] width 130 height 5
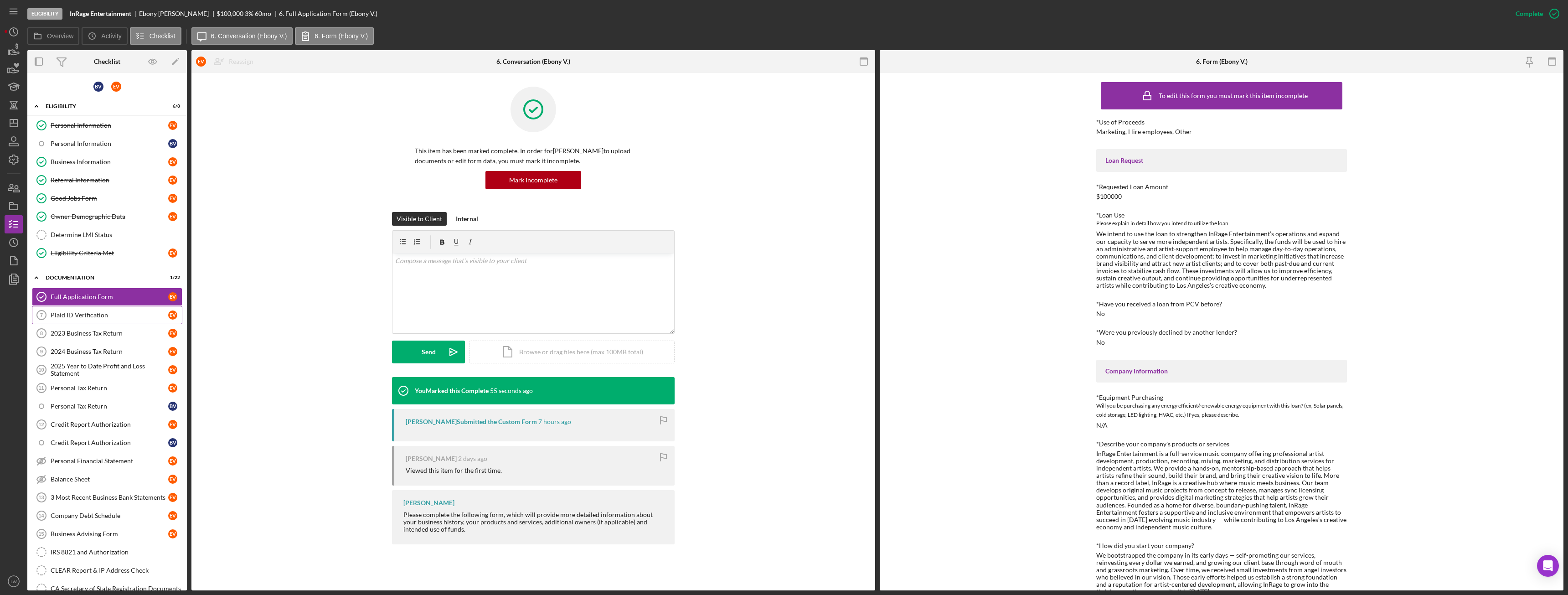
click at [102, 317] on div "Plaid ID Verification" at bounding box center [109, 315] width 117 height 7
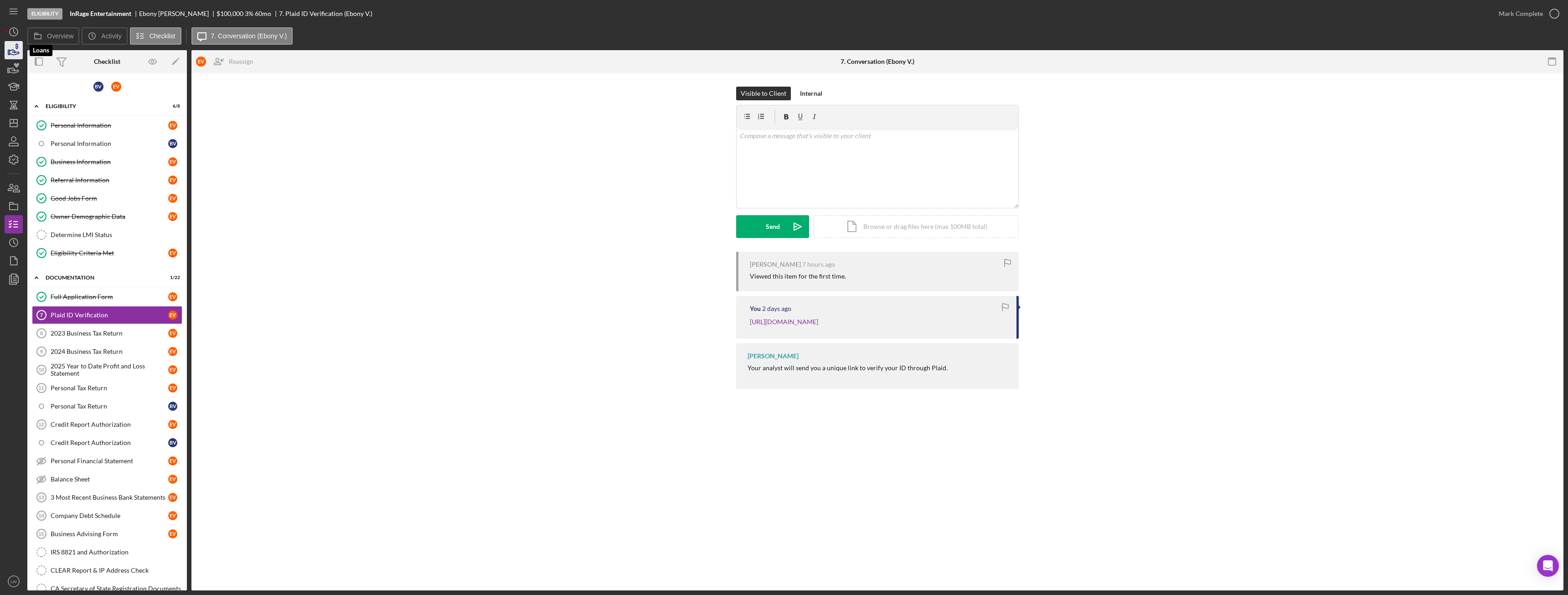
click at [8, 49] on icon "button" at bounding box center [13, 50] width 23 height 23
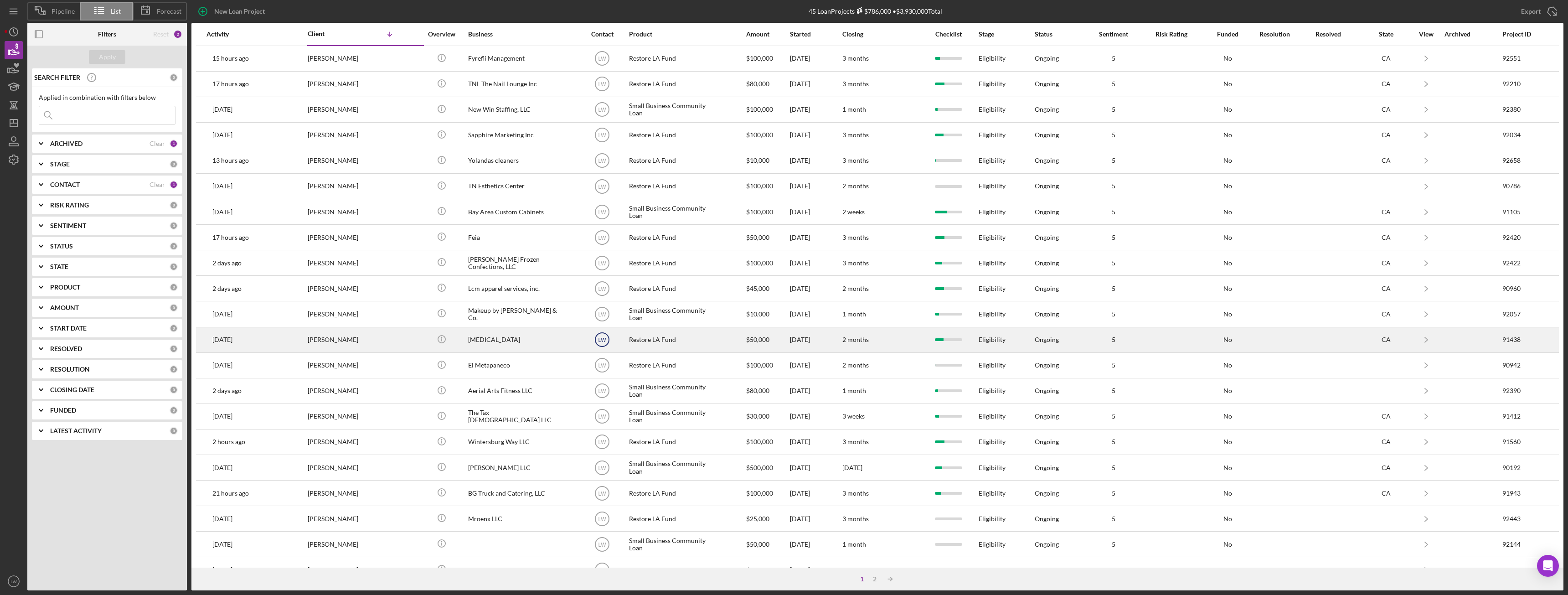
scroll to position [122, 0]
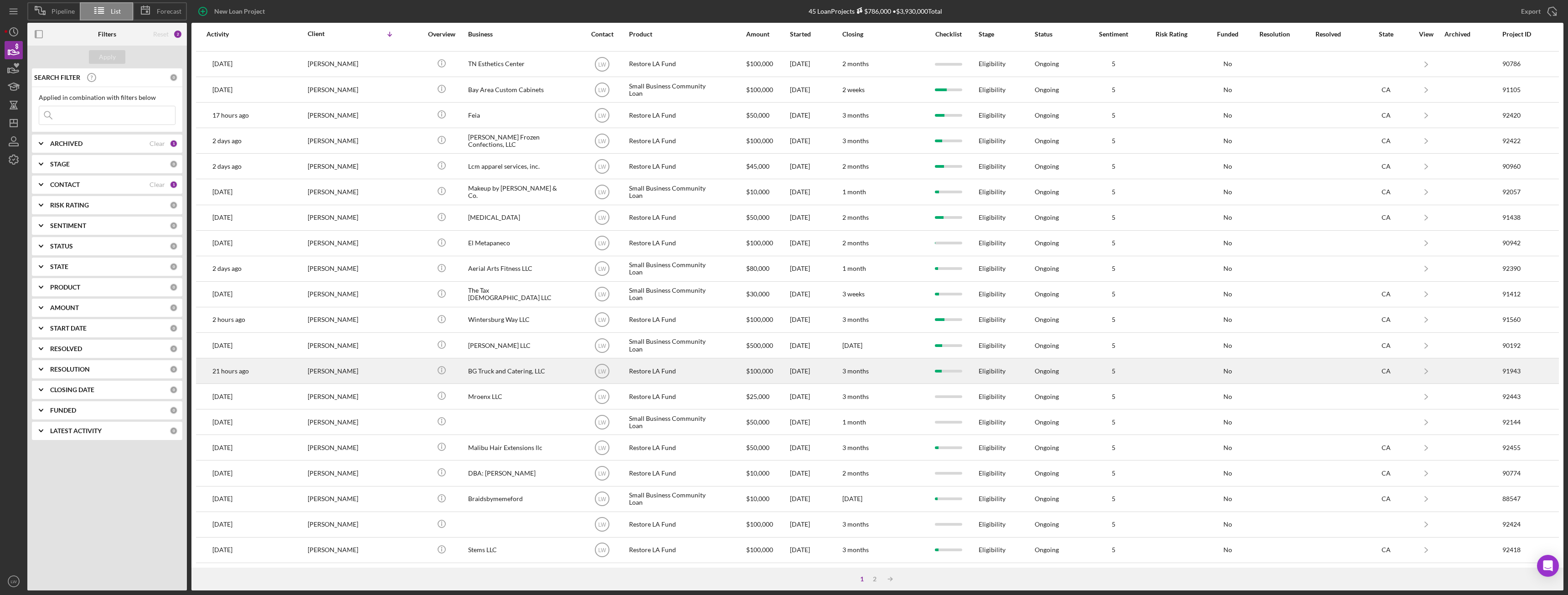
click at [394, 370] on div "[PERSON_NAME]" at bounding box center [353, 371] width 91 height 24
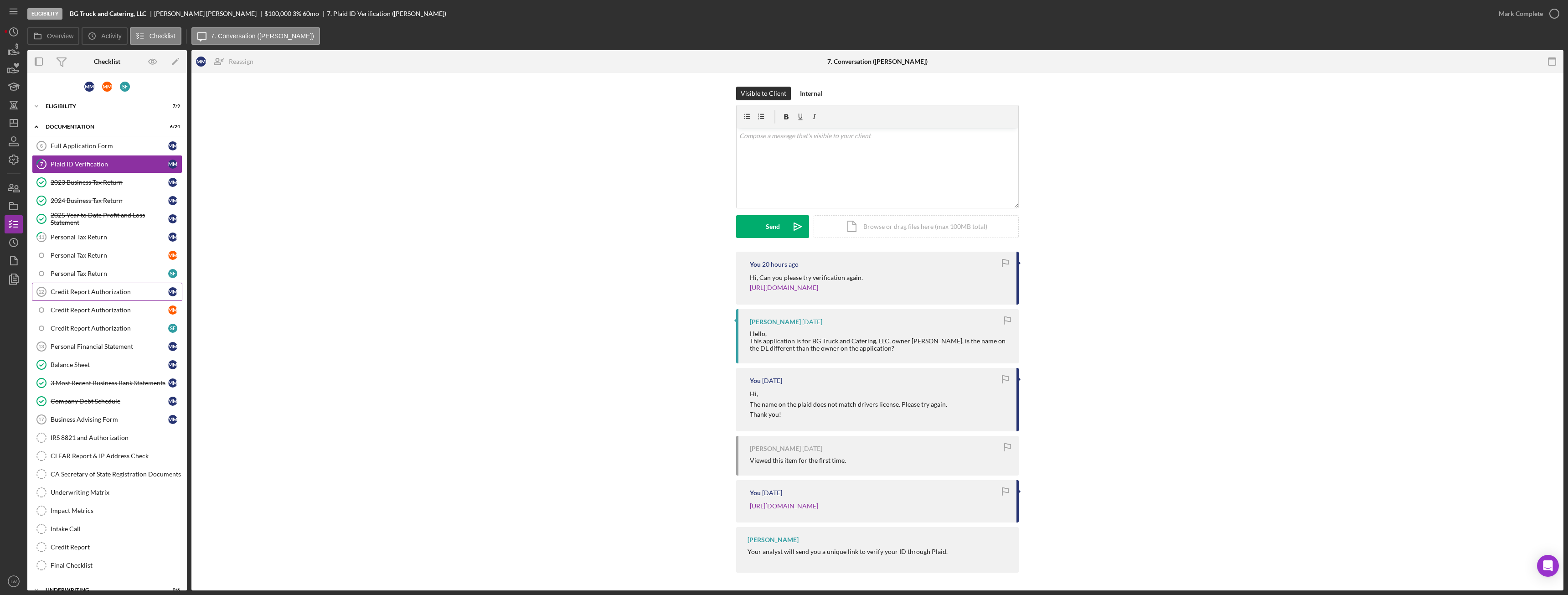
click at [96, 291] on div "Credit Report Authorization" at bounding box center [109, 292] width 117 height 7
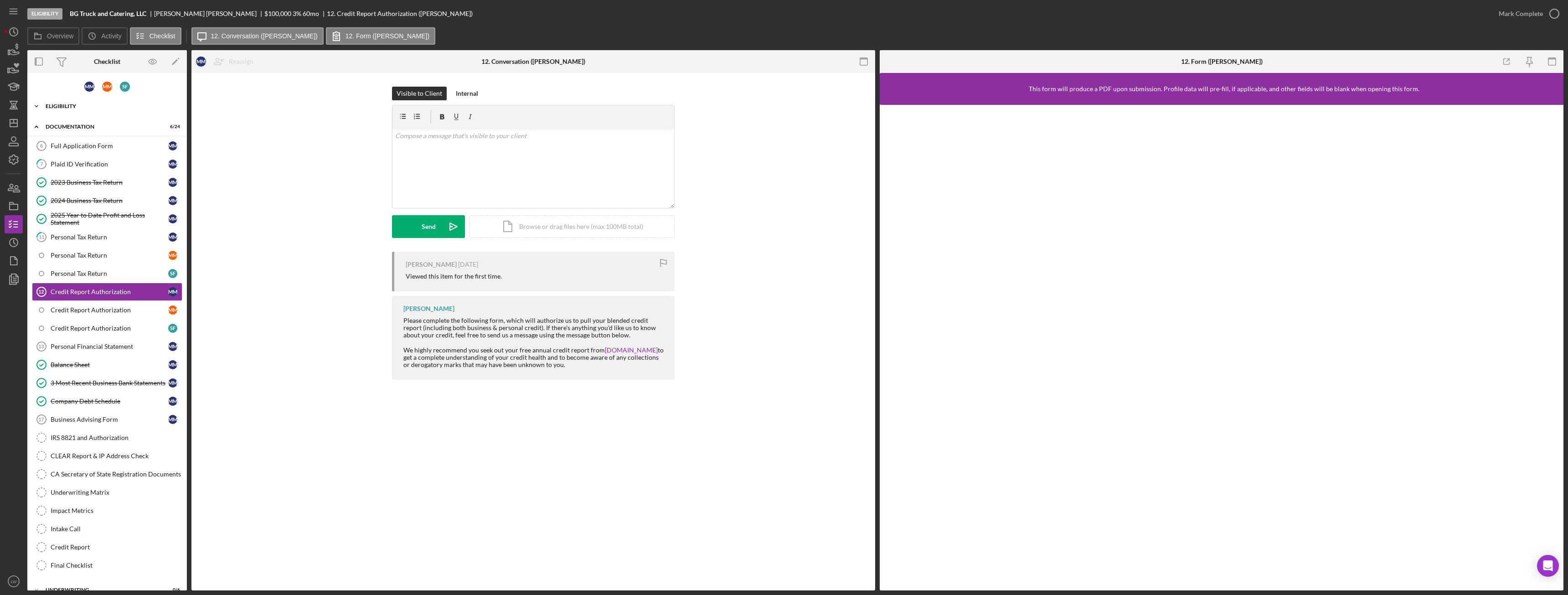
click at [89, 104] on div "Eligibility" at bounding box center [110, 106] width 130 height 5
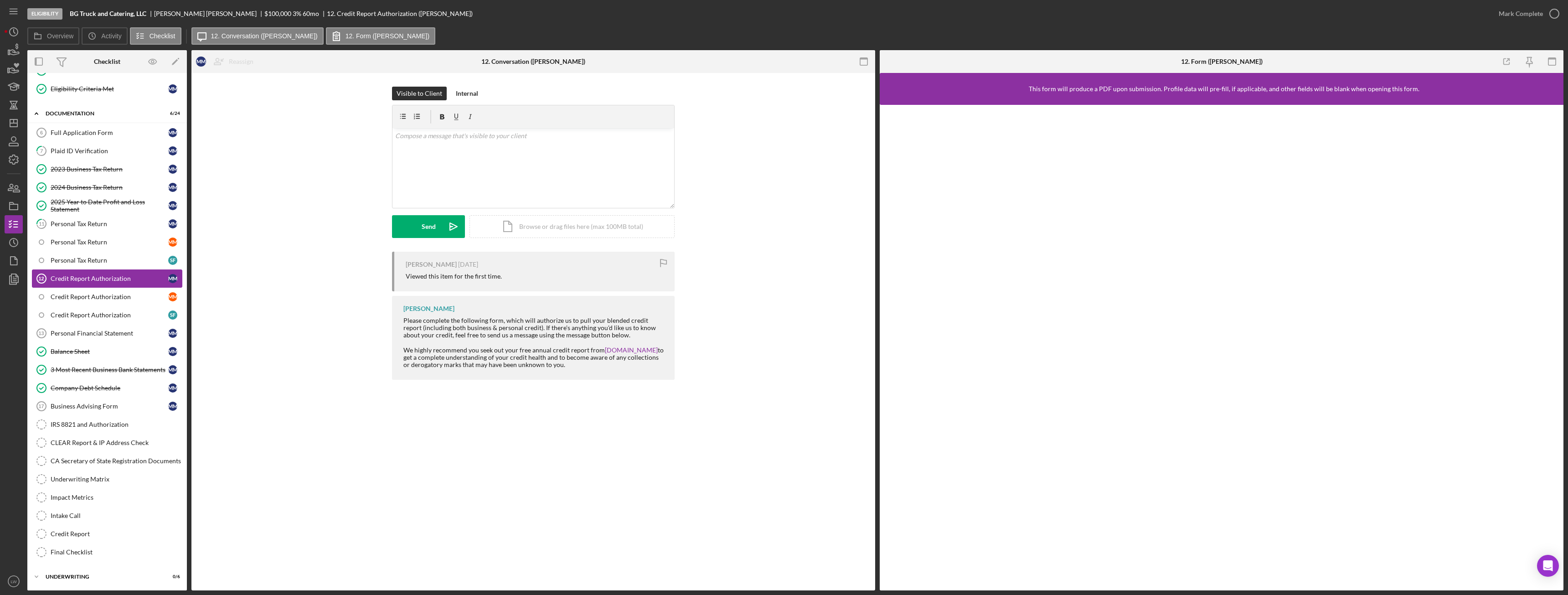
scroll to position [203, 0]
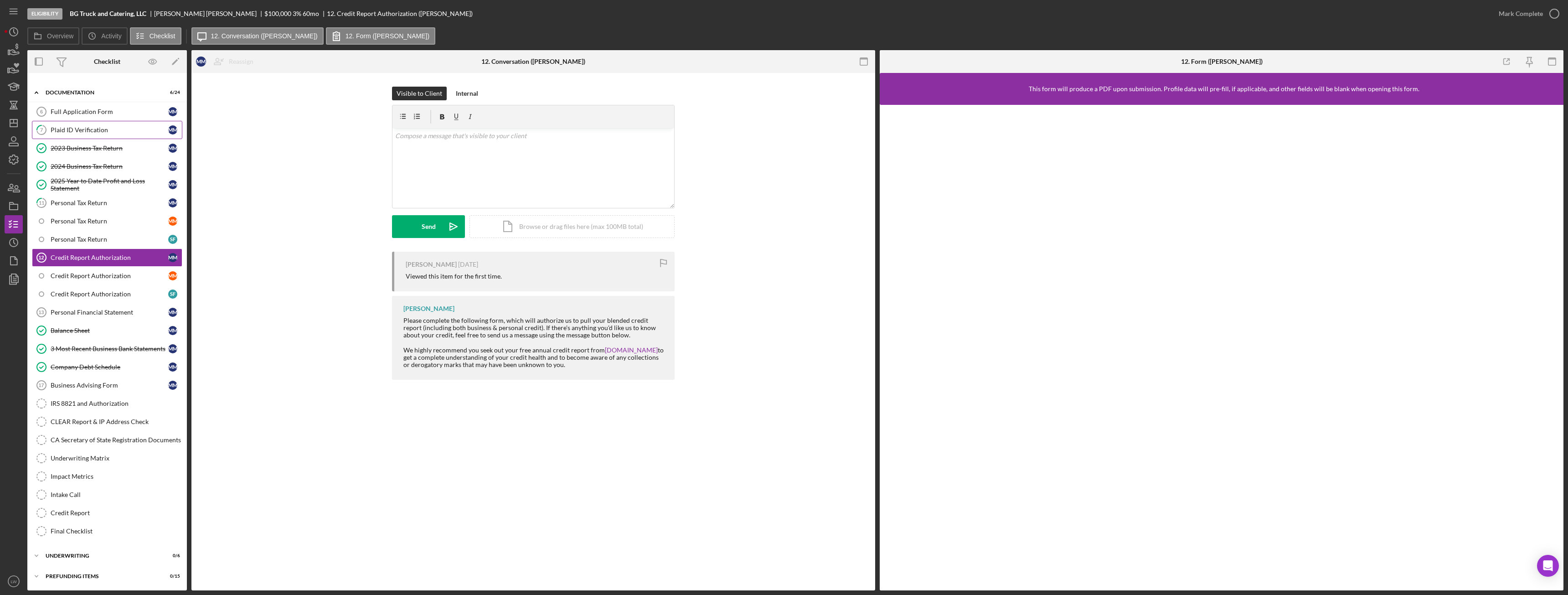
click at [102, 130] on div "Plaid ID Verification" at bounding box center [109, 130] width 117 height 7
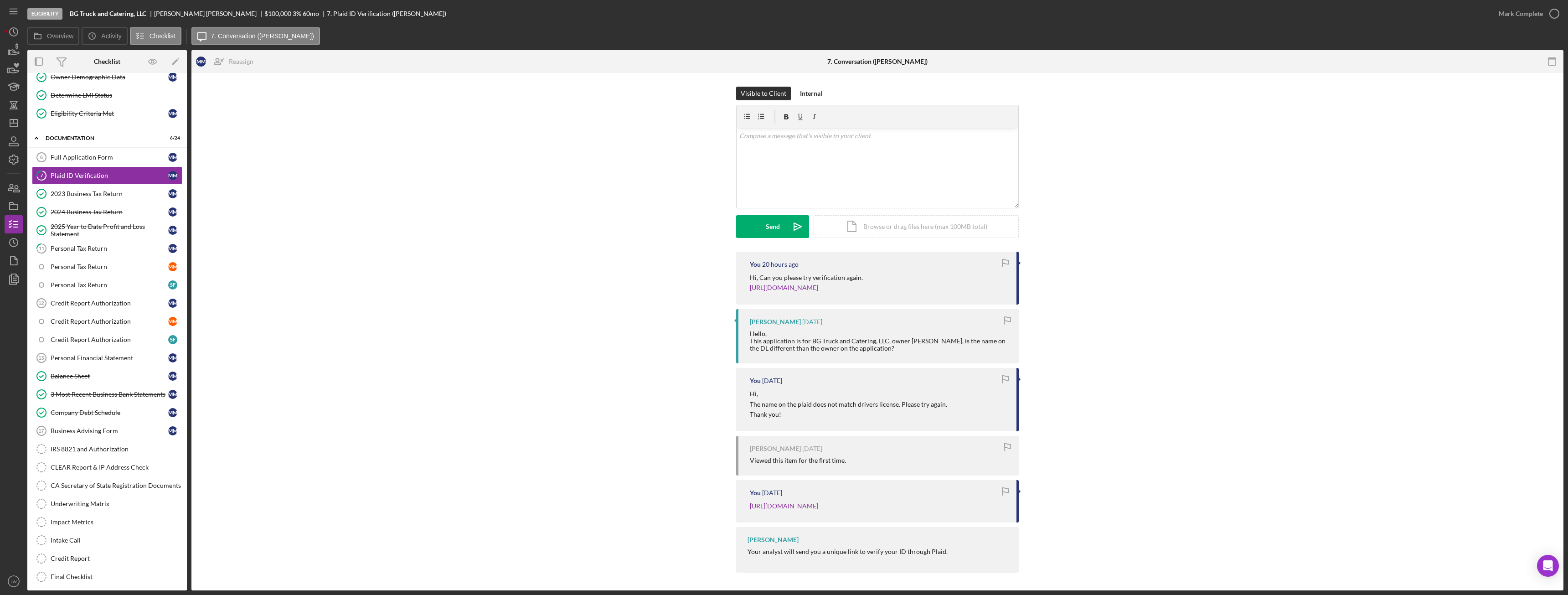
scroll to position [203, 0]
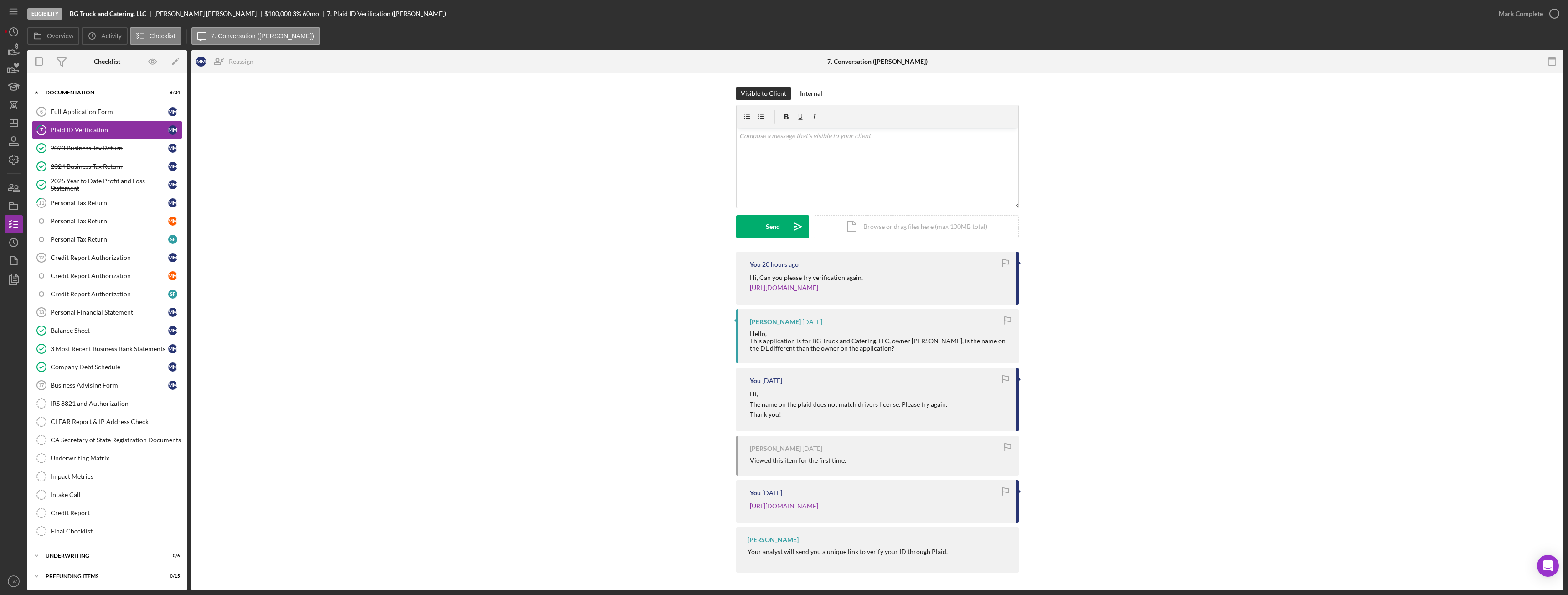
click at [4, 45] on div "Eligibility BG Truck and Catering, LLC Mary Milliken $100,000 $20,000 3 % 60 mo…" at bounding box center [784, 297] width 1568 height 595
click at [9, 50] on polygon "button" at bounding box center [9, 52] width 1 height 4
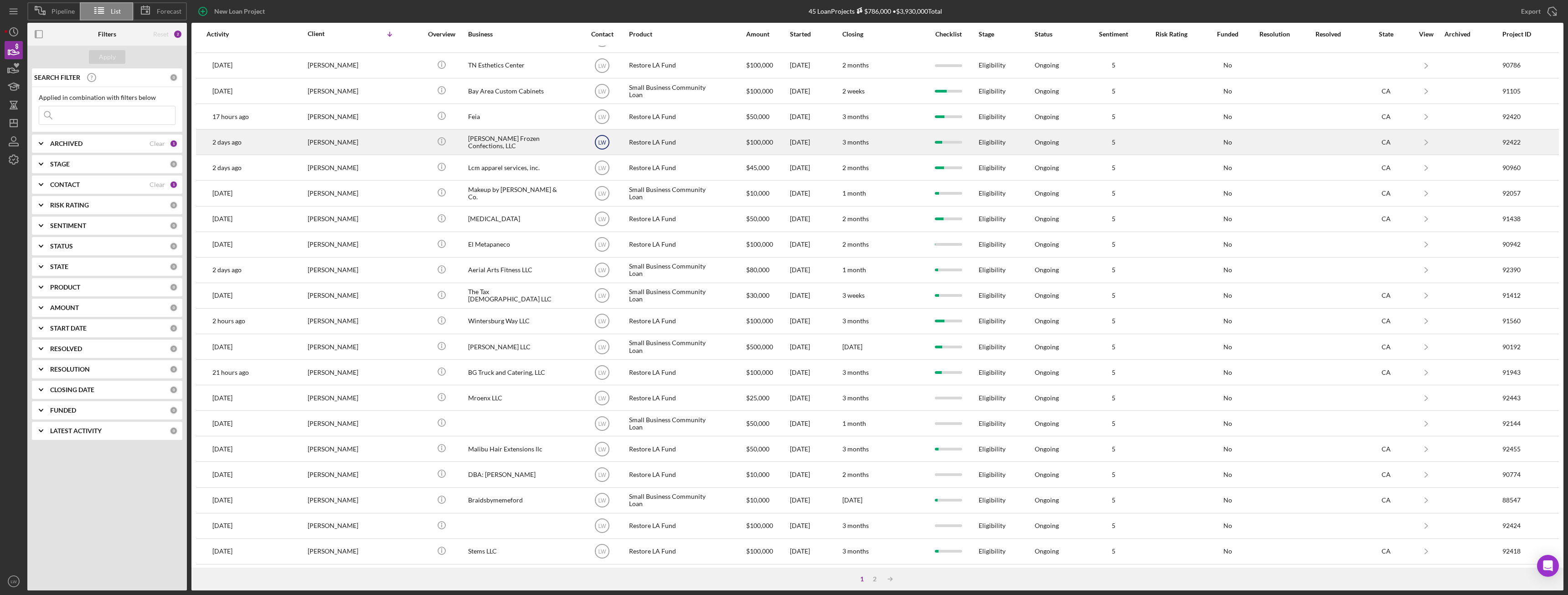
scroll to position [122, 0]
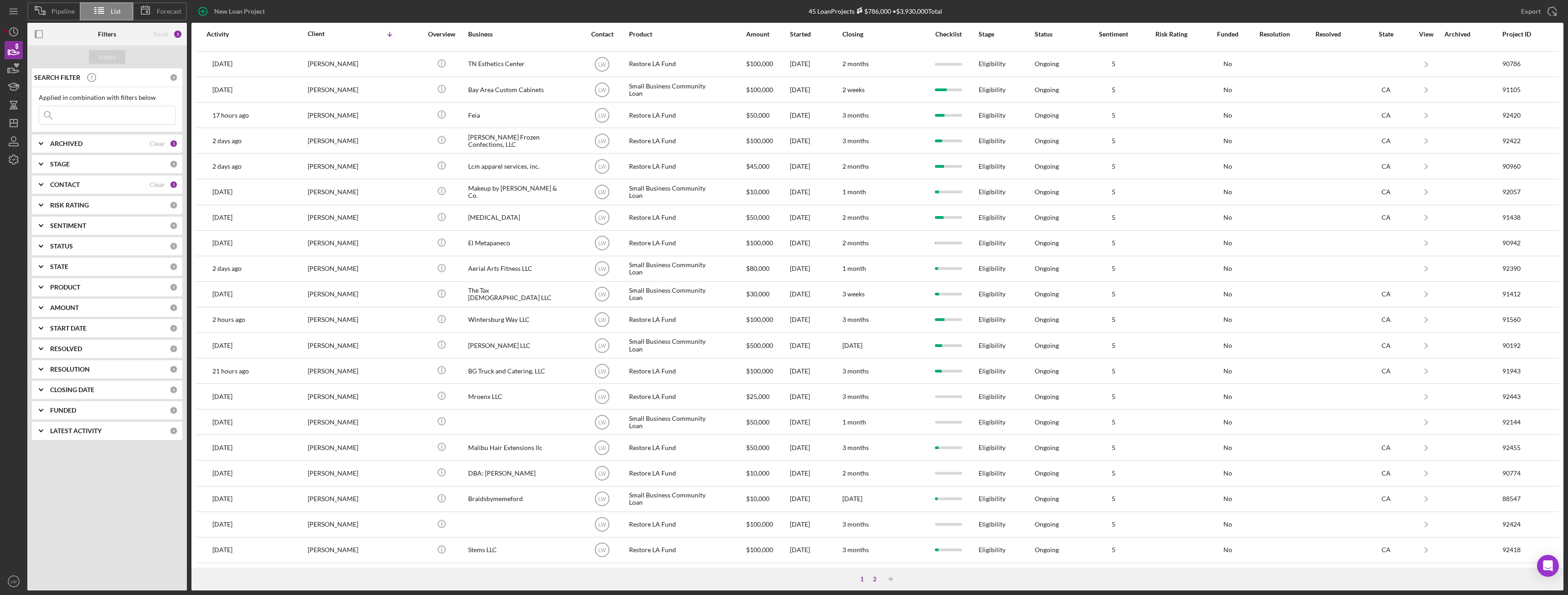
click at [874, 580] on div "2" at bounding box center [875, 579] width 13 height 7
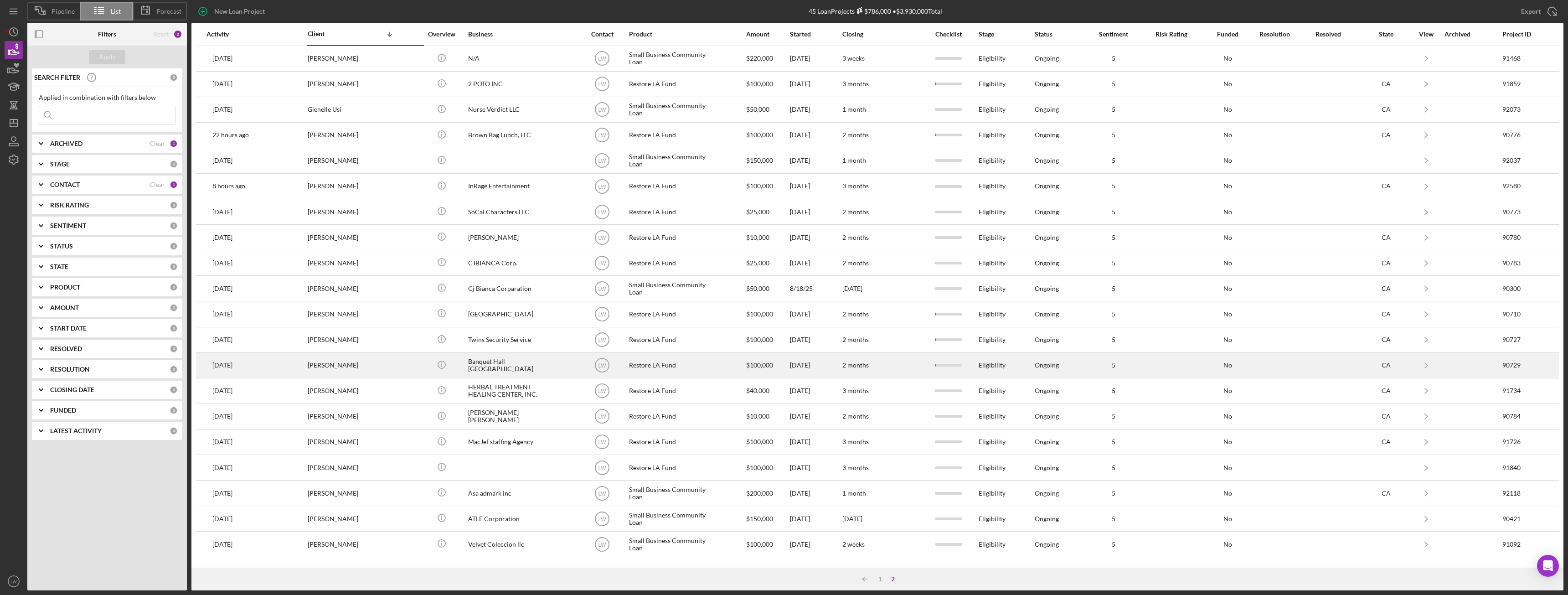
scroll to position [0, 0]
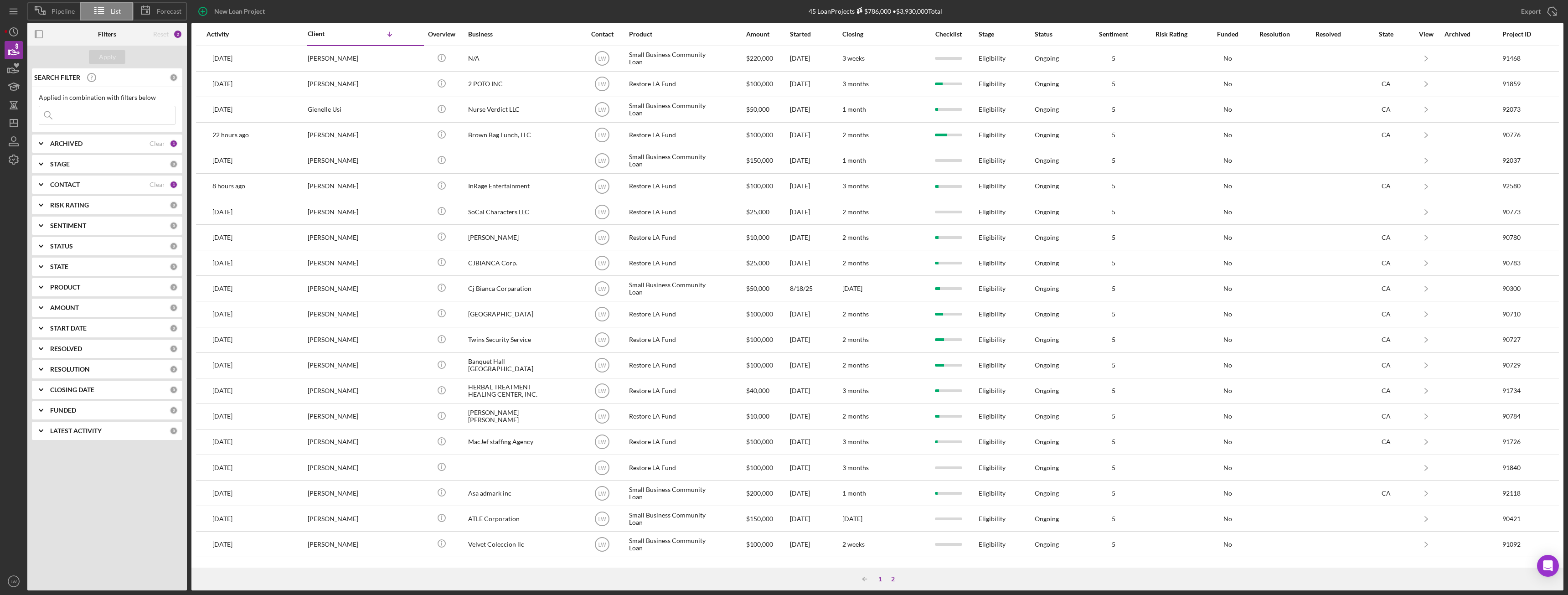
click at [879, 579] on div "1" at bounding box center [880, 579] width 13 height 7
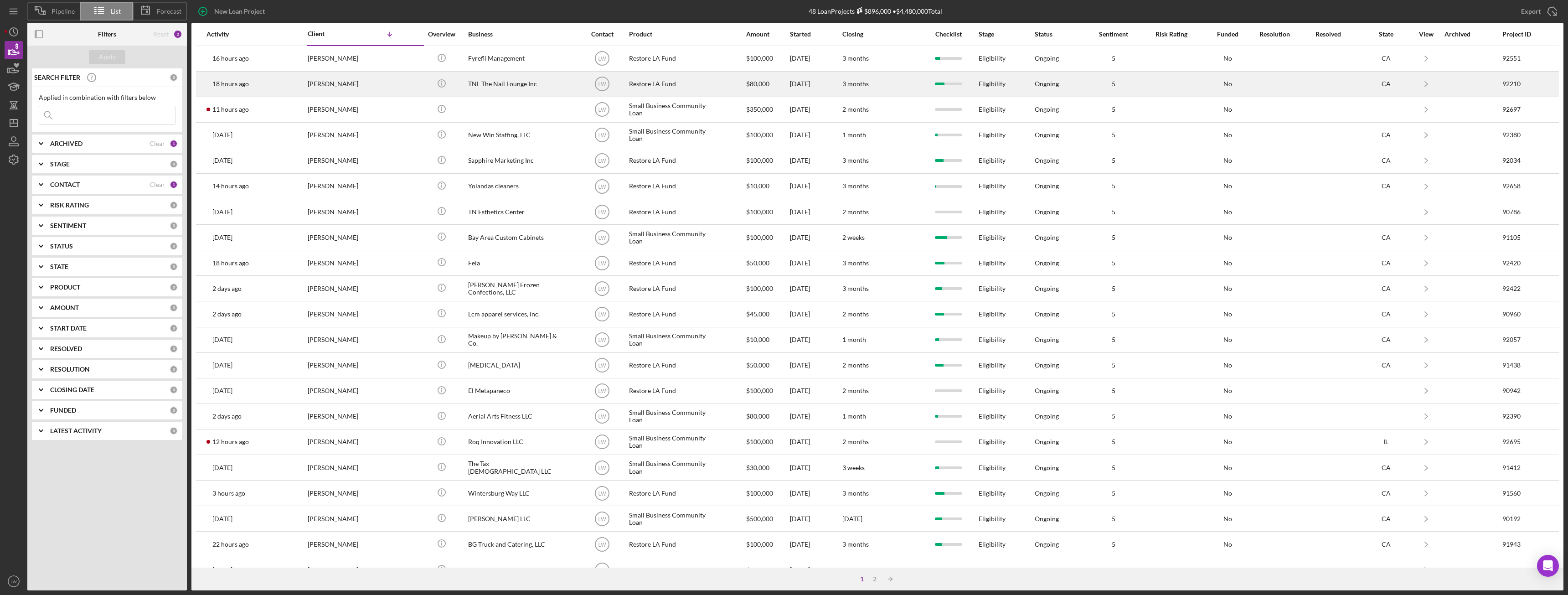
click at [511, 81] on div "TNL The Nail Lounge Inc" at bounding box center [514, 84] width 91 height 24
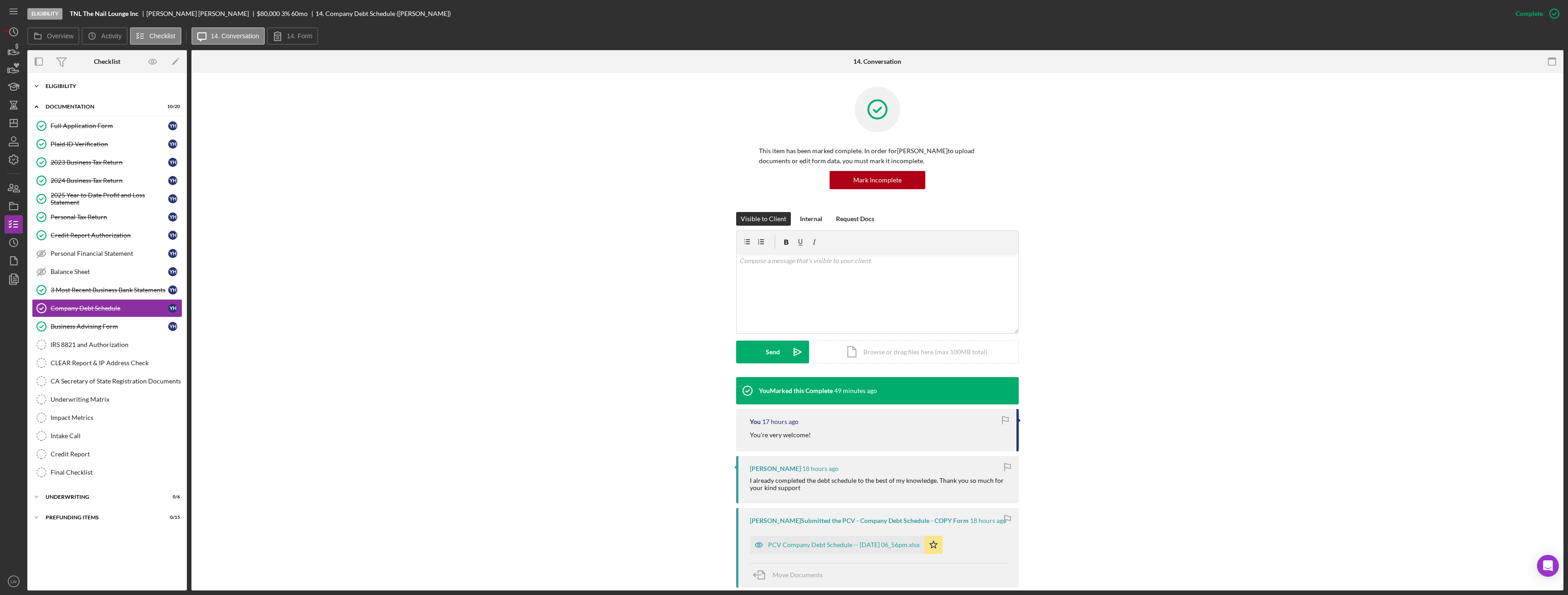
click at [89, 88] on div "Eligibility" at bounding box center [110, 86] width 130 height 5
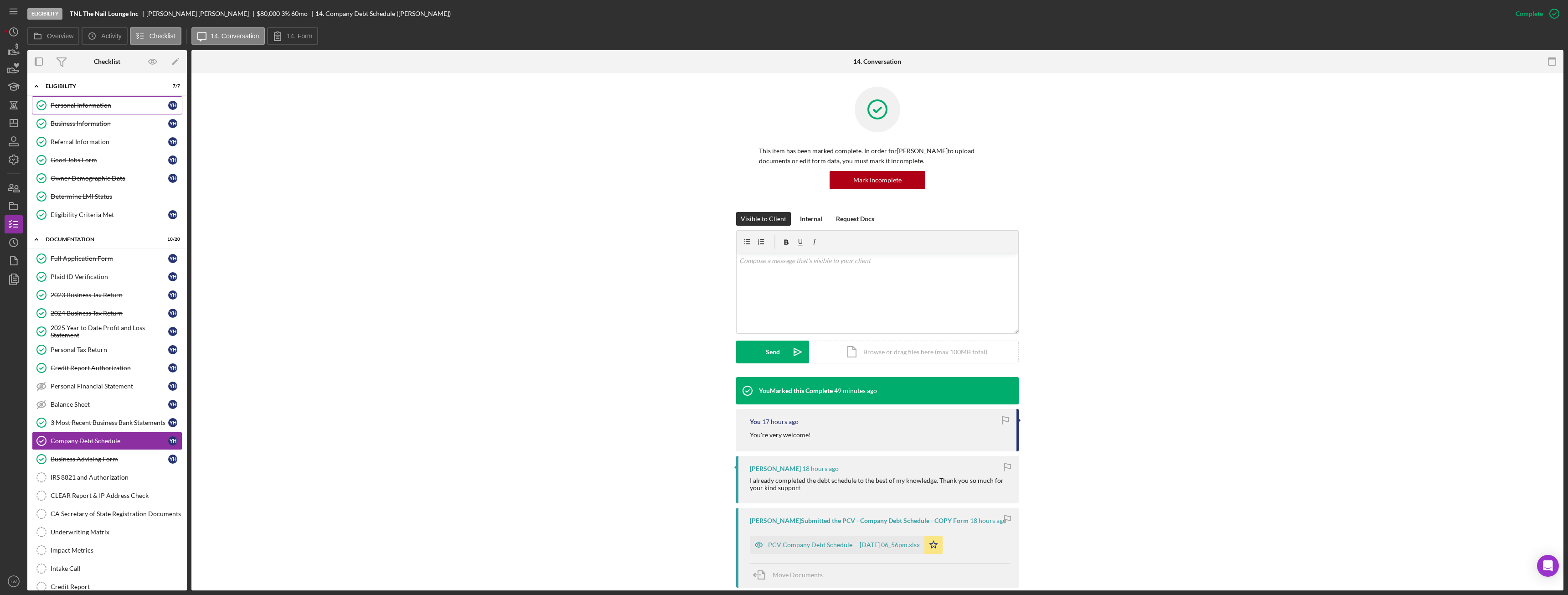
click at [88, 110] on link "Personal Information Personal Information Y H" at bounding box center [107, 105] width 150 height 18
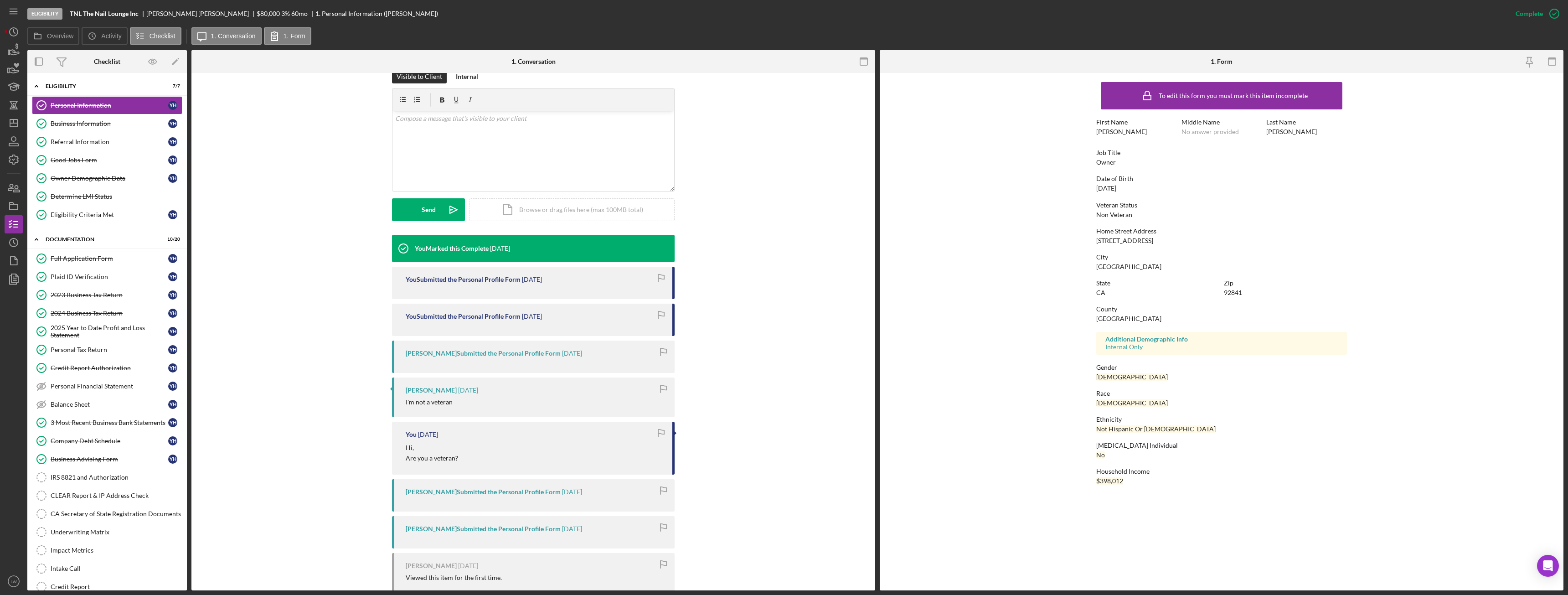
scroll to position [213, 0]
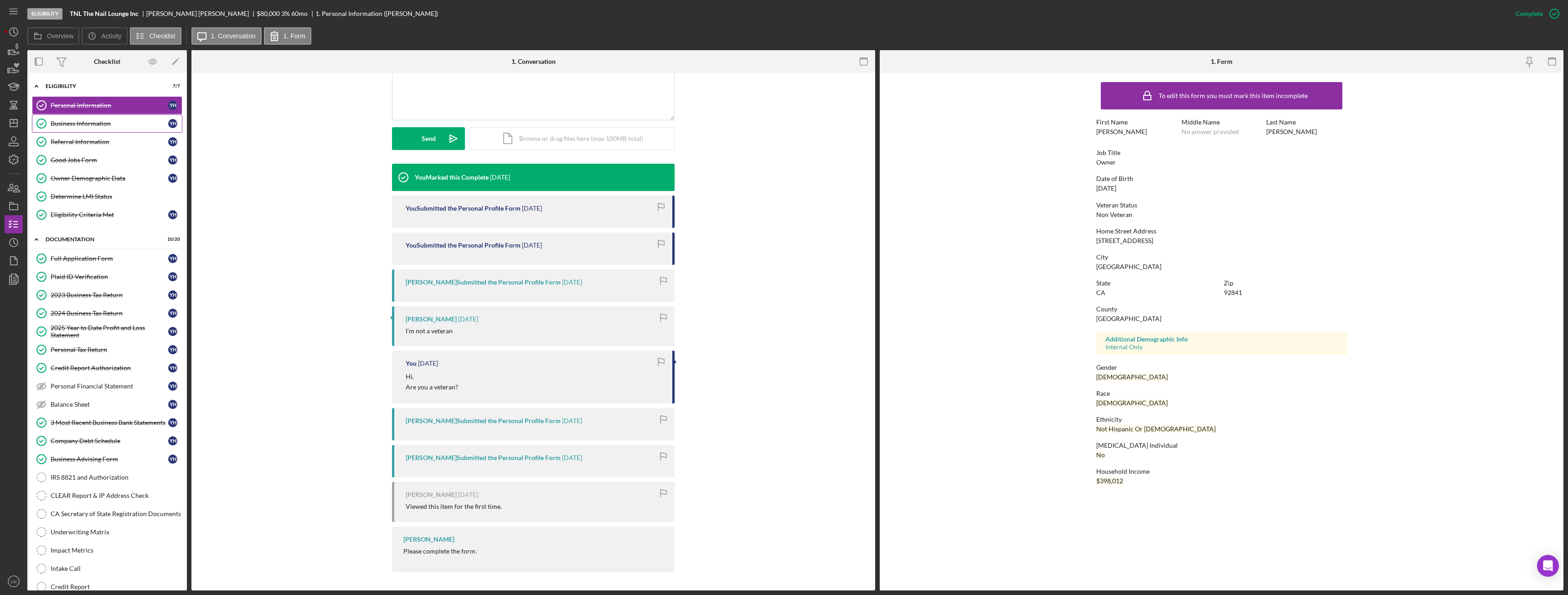
click at [143, 122] on div "Business Information" at bounding box center [109, 124] width 117 height 7
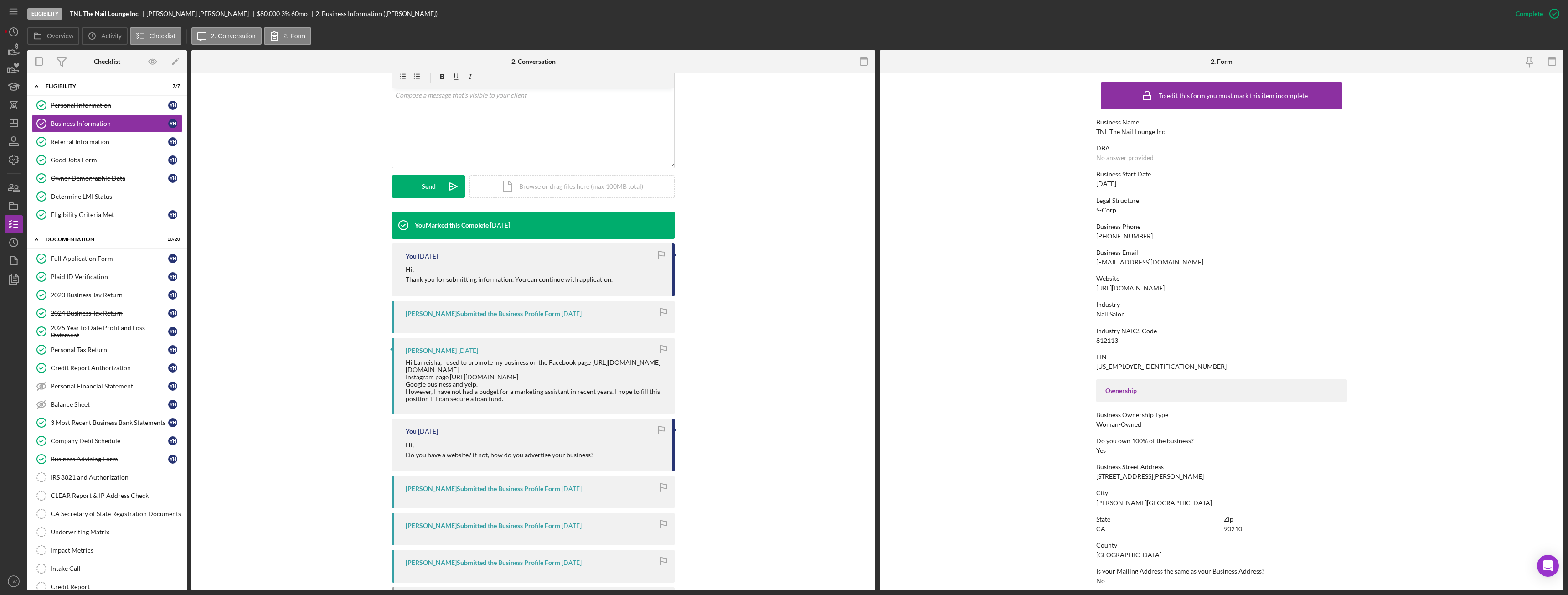
scroll to position [270, 0]
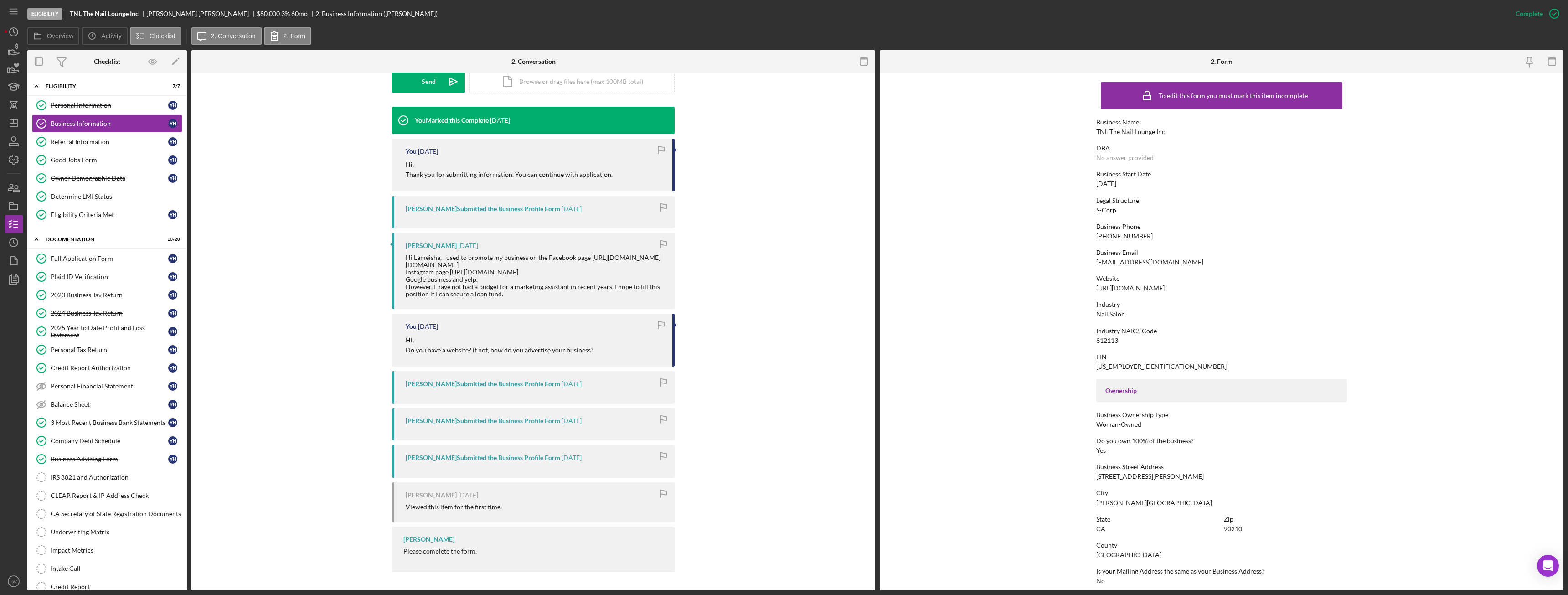
click at [525, 272] on div "Hi Lameisha, I used to promote my business on the Facebook page https://www.fac…" at bounding box center [535, 276] width 260 height 44
copy div "Instagram page https://www.instagram.com/tnl_naillounge/"
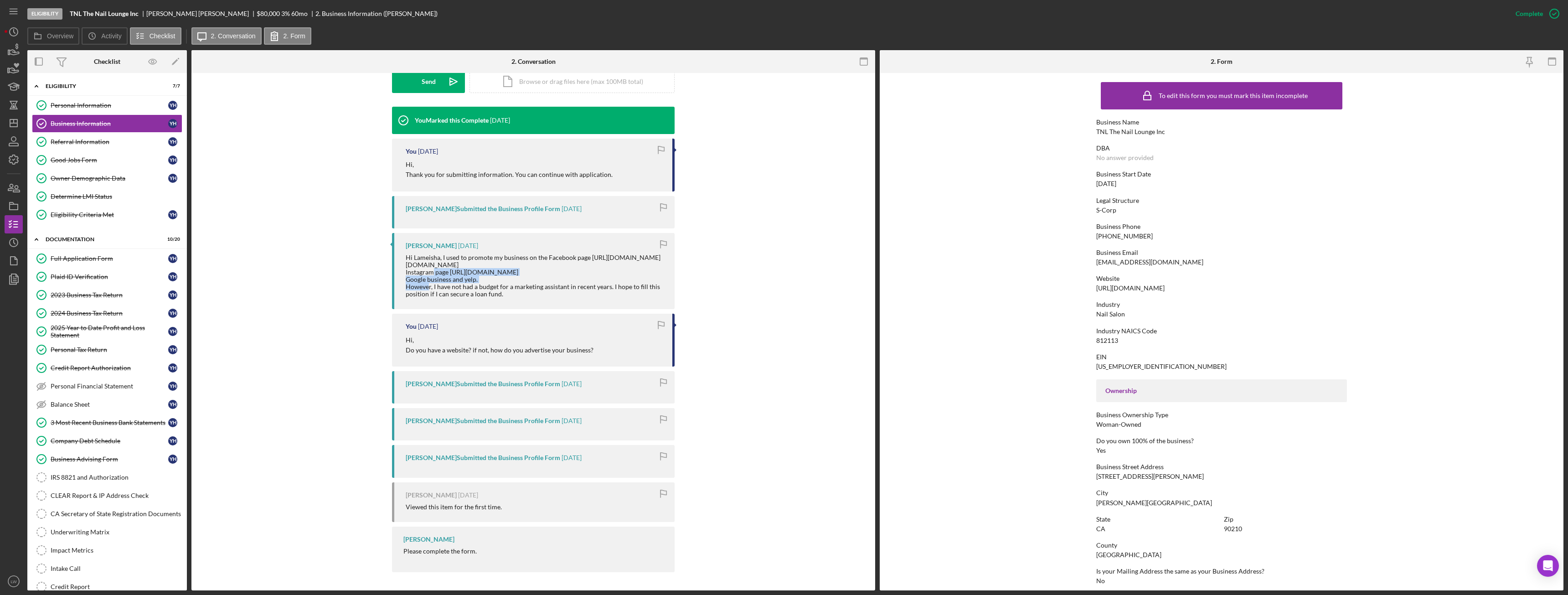
click at [578, 275] on div "Hi Lameisha, I used to promote my business on the Facebook page https://www.fac…" at bounding box center [535, 276] width 260 height 44
drag, startPoint x: 573, startPoint y: 275, endPoint x: 448, endPoint y: 273, distance: 125.0
click at [448, 273] on div "Hi Lameisha, I used to promote my business on the Facebook page https://www.fac…" at bounding box center [535, 276] width 260 height 44
copy div "https://www.instagram.com/tnl_naillounge/"
click at [487, 286] on div "Hi Lameisha, I used to promote my business on the Facebook page https://www.fac…" at bounding box center [535, 276] width 260 height 44
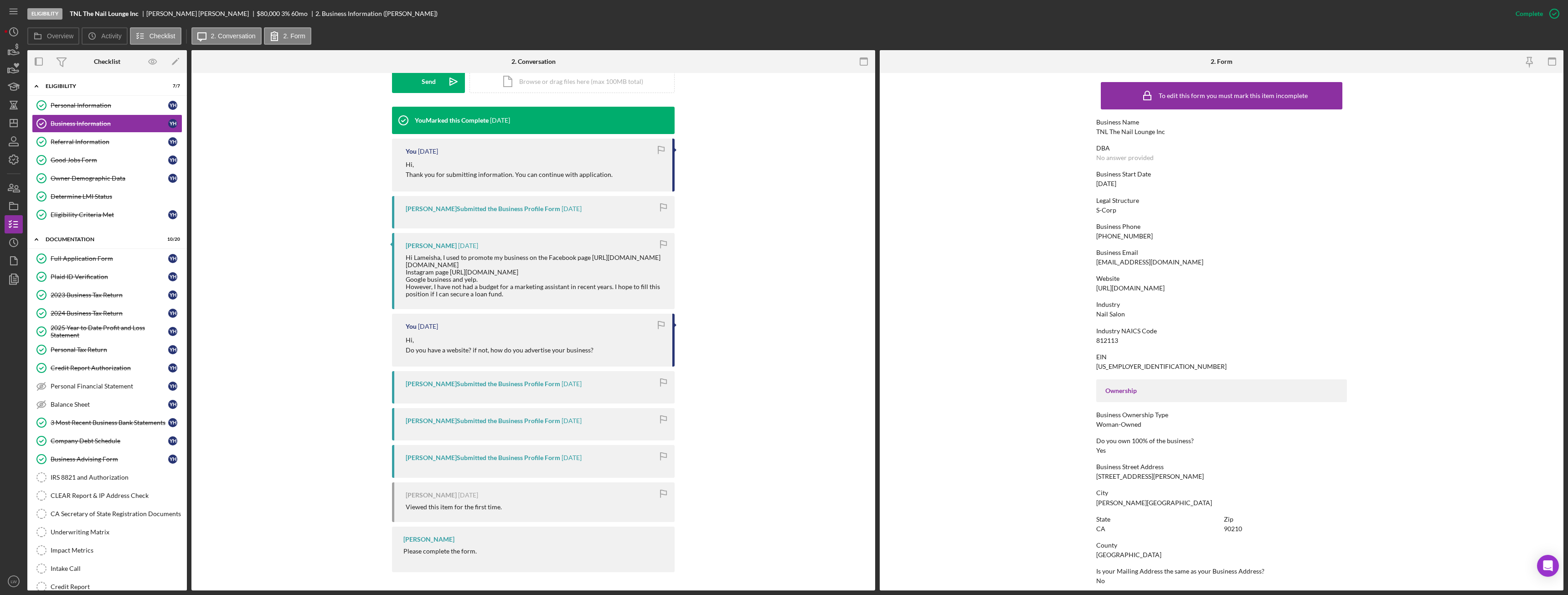
click at [3, 52] on div "Eligibility TNL The Nail Lounge Inc Yvonne Huynh $80,000 $16,000 3 % 60 mo 2. B…" at bounding box center [784, 297] width 1568 height 595
click at [15, 51] on icon "button" at bounding box center [13, 50] width 23 height 23
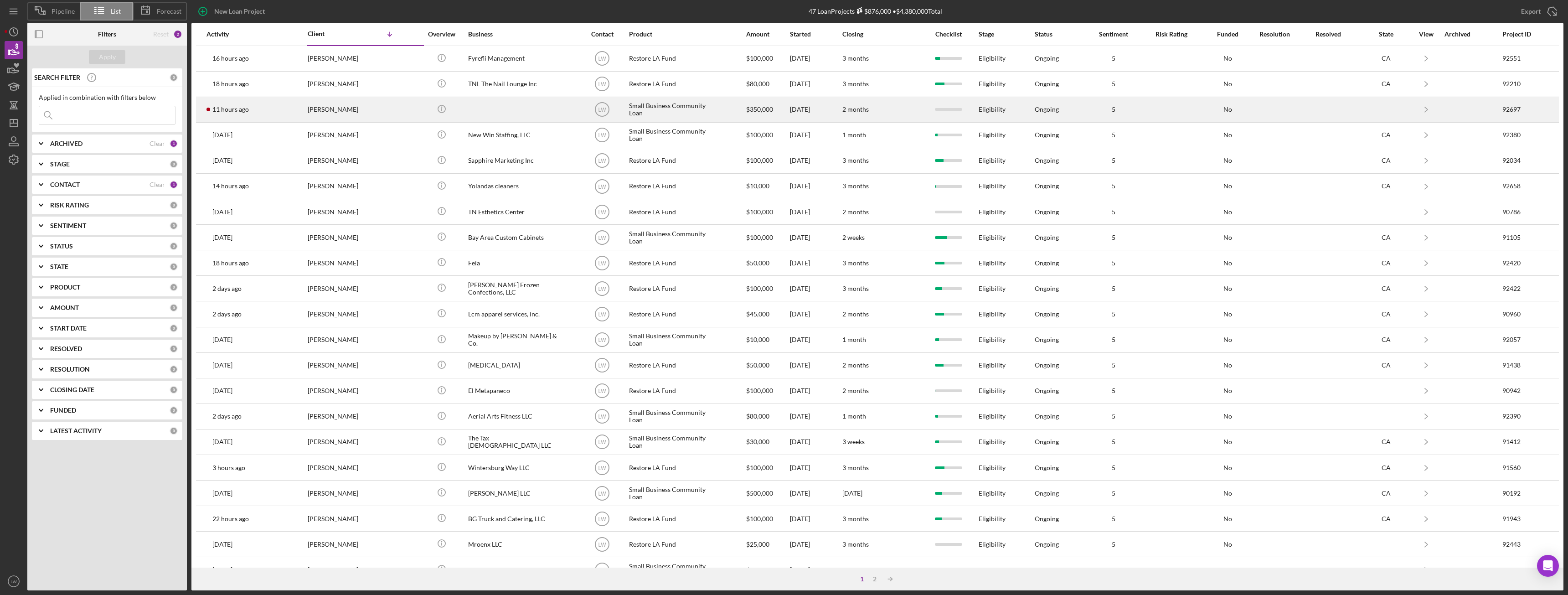
click at [333, 110] on div "Yaroslav Parkhomenko" at bounding box center [353, 110] width 91 height 24
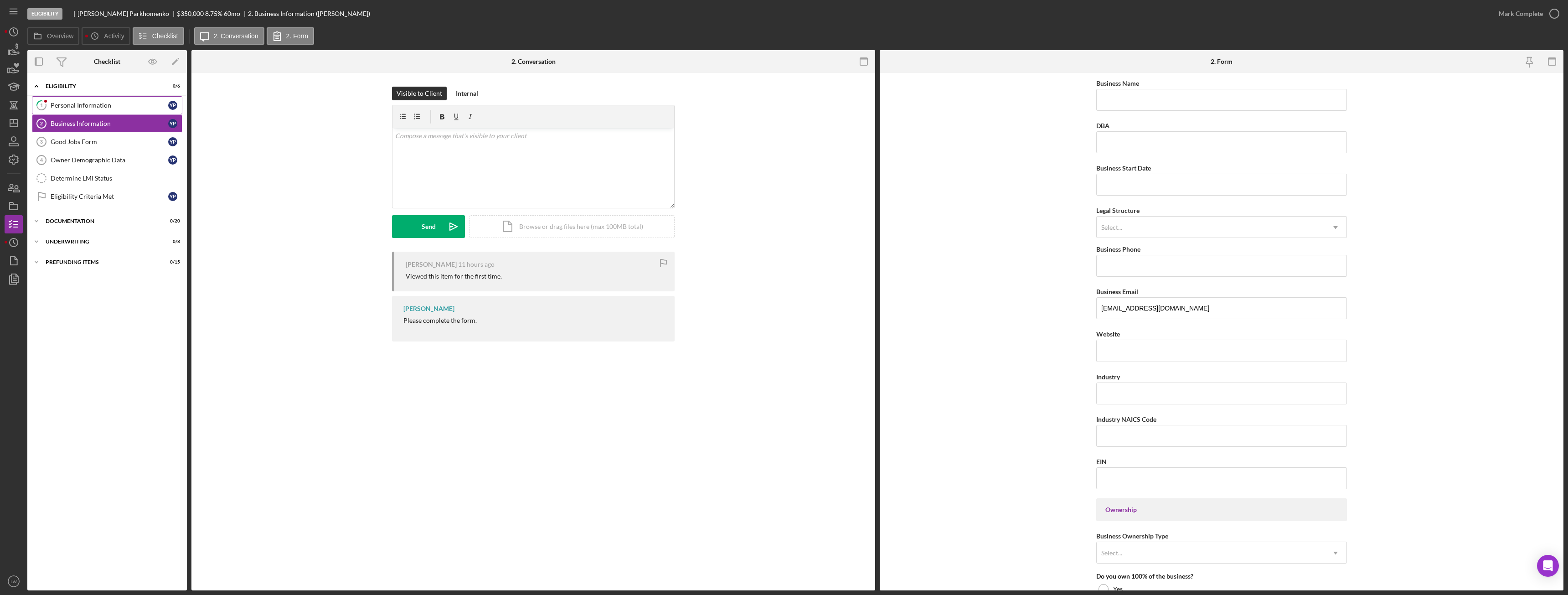
click at [122, 107] on div "Personal Information" at bounding box center [109, 105] width 117 height 7
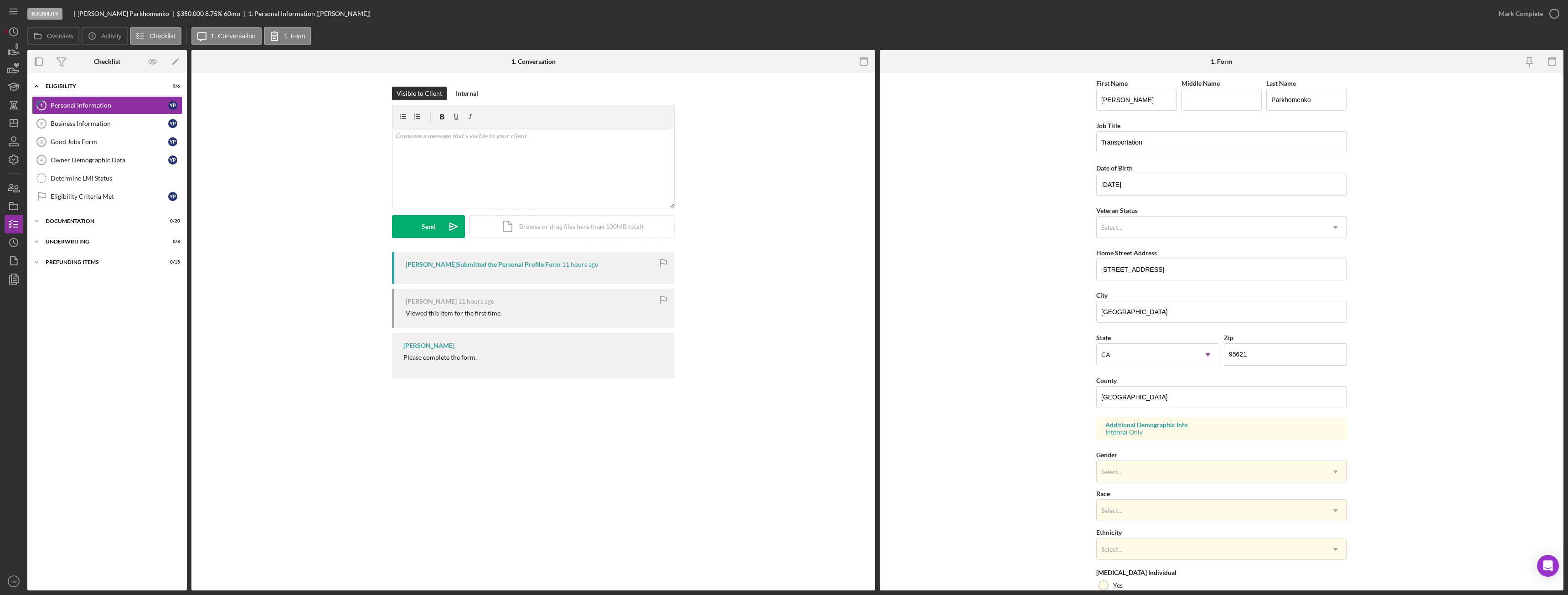
click at [113, 13] on div "Yaroslav Parkhomenko" at bounding box center [127, 13] width 99 height 7
